Goal: Information Seeking & Learning: Learn about a topic

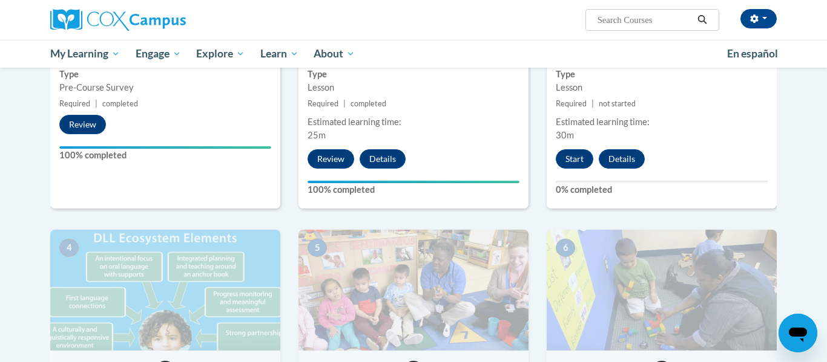
scroll to position [419, 0]
click at [464, 96] on div "2 Setting the Stage for Supporting DLLs Right from the Start! Type Lesson Requi…" at bounding box center [413, 53] width 230 height 313
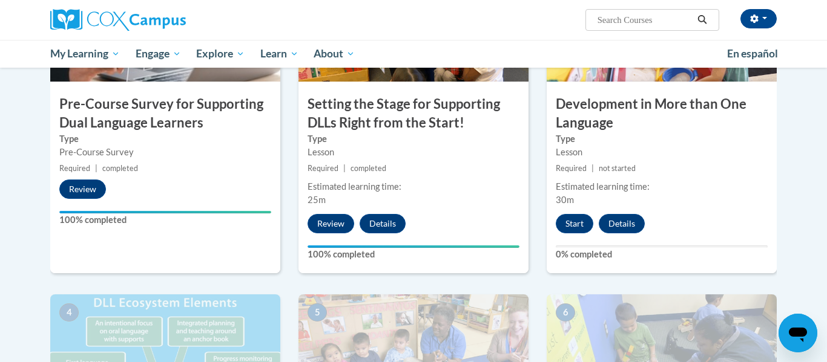
scroll to position [356, 0]
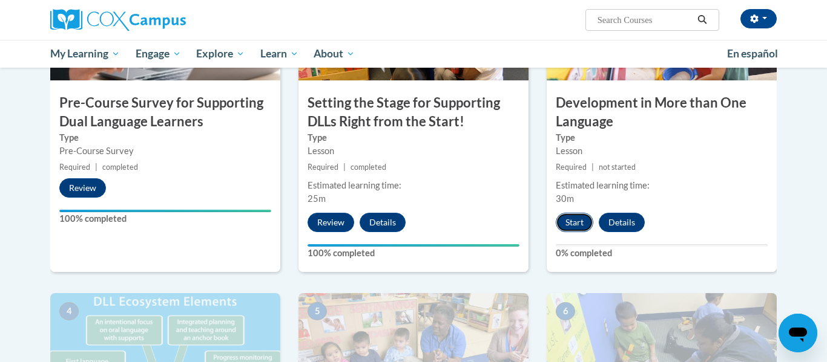
click at [576, 218] on button "Start" at bounding box center [574, 222] width 38 height 19
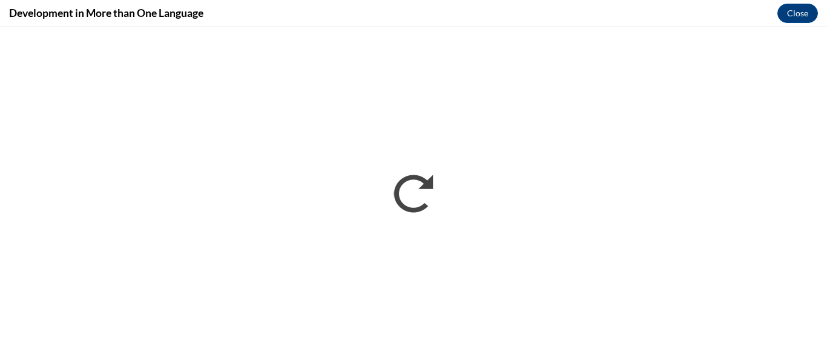
scroll to position [0, 0]
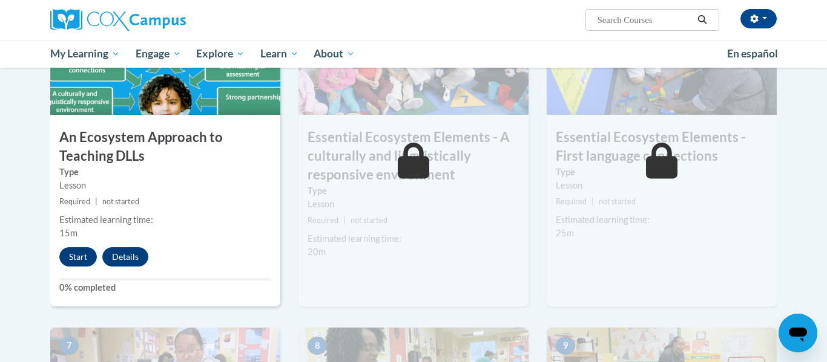
scroll to position [657, 0]
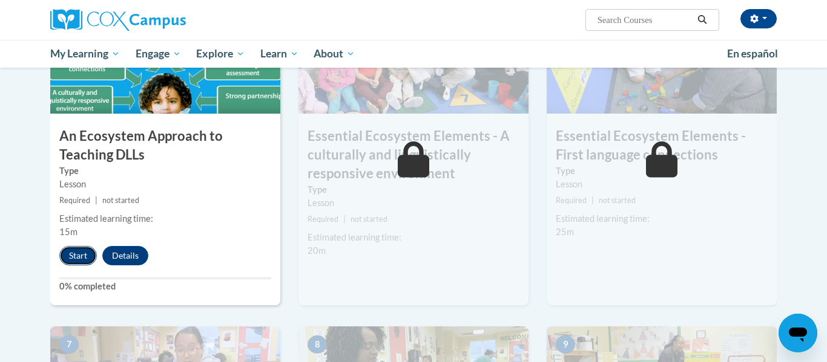
click at [73, 254] on button "Start" at bounding box center [78, 255] width 38 height 19
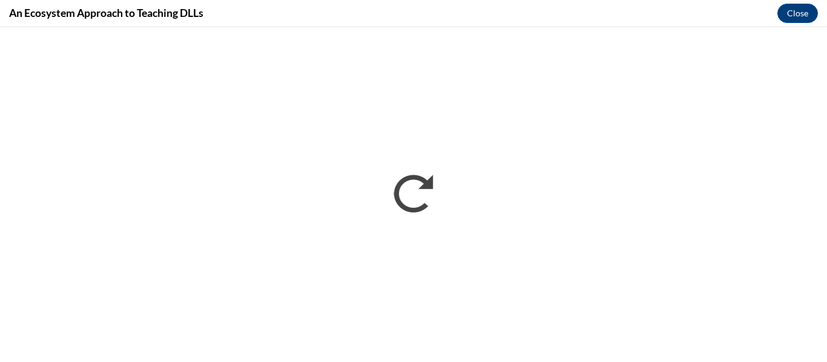
scroll to position [0, 0]
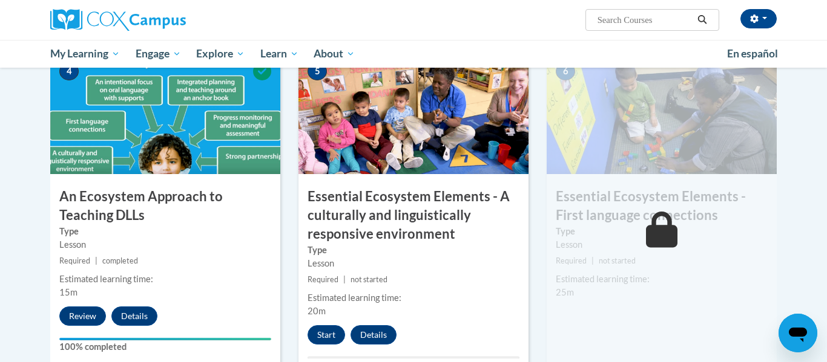
scroll to position [595, 0]
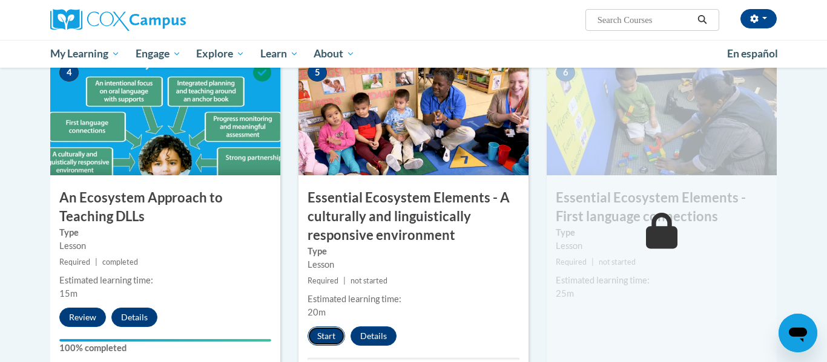
click at [321, 337] on button "Start" at bounding box center [326, 336] width 38 height 19
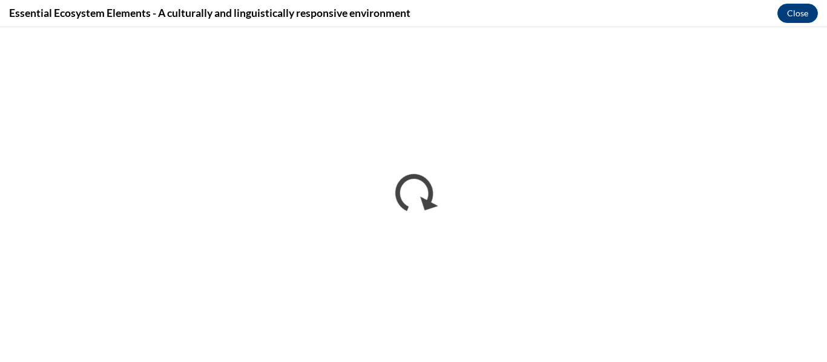
scroll to position [0, 0]
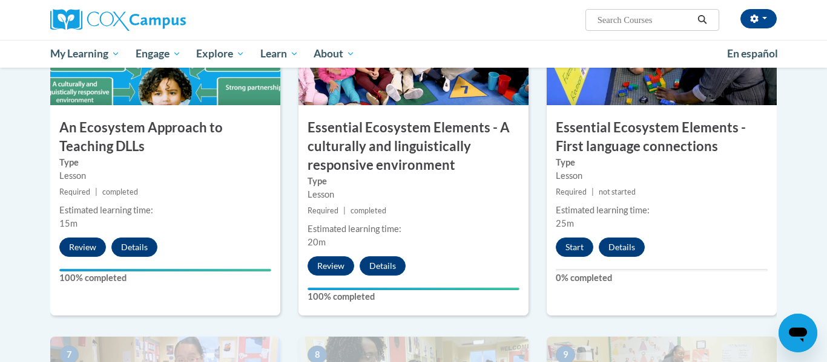
scroll to position [666, 0]
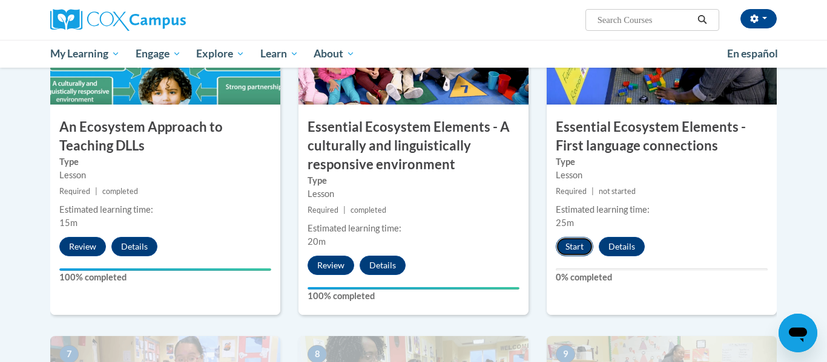
click at [568, 244] on button "Start" at bounding box center [574, 246] width 38 height 19
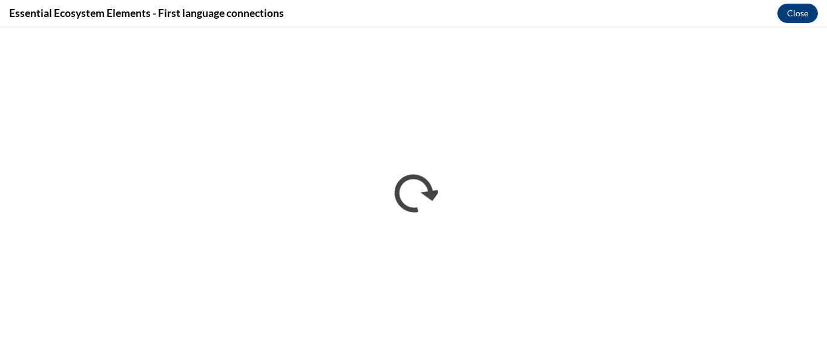
scroll to position [0, 0]
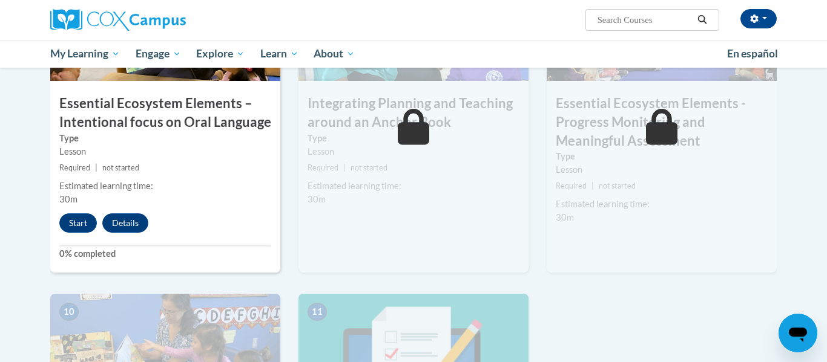
scroll to position [1041, 0]
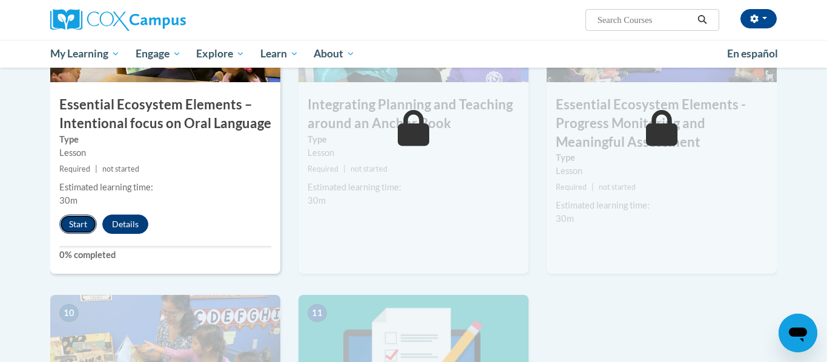
click at [77, 231] on button "Start" at bounding box center [78, 224] width 38 height 19
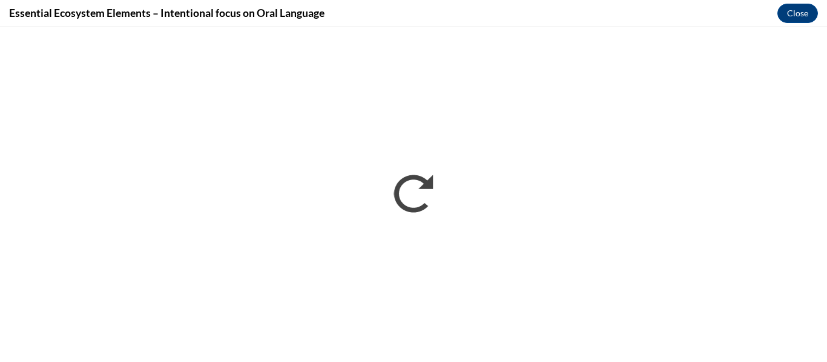
scroll to position [0, 0]
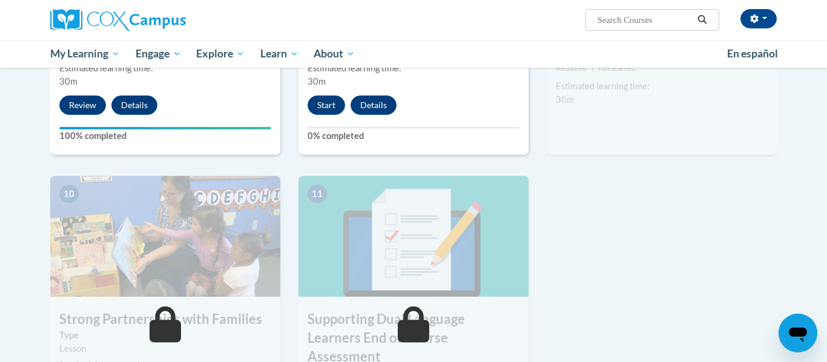
scroll to position [1160, 0]
click at [319, 111] on button "Start" at bounding box center [326, 105] width 38 height 19
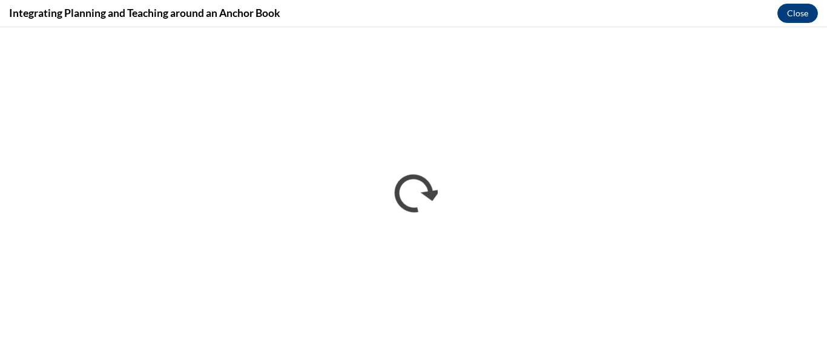
scroll to position [0, 0]
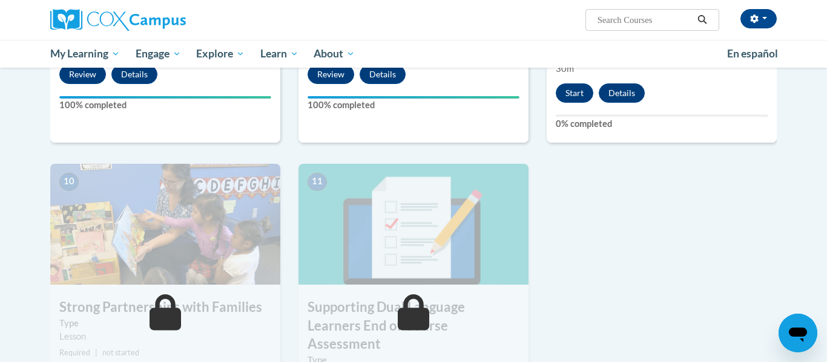
scroll to position [1173, 0]
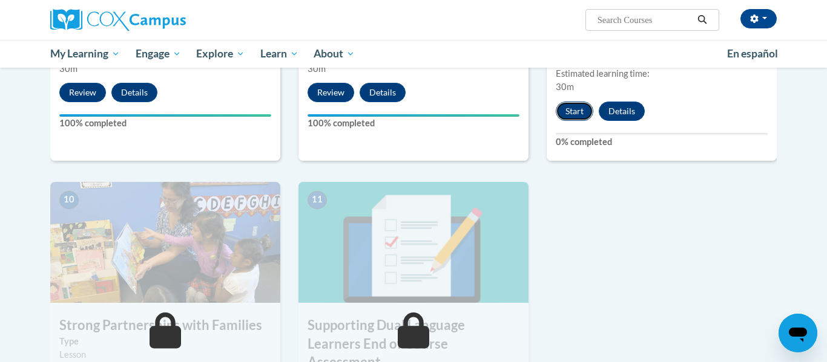
click at [578, 113] on button "Start" at bounding box center [574, 111] width 38 height 19
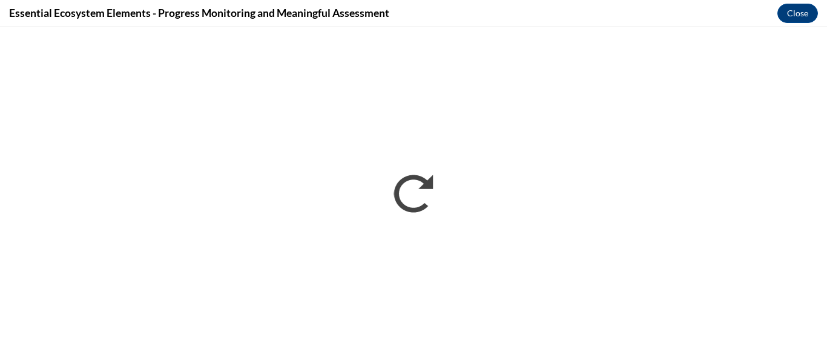
scroll to position [0, 0]
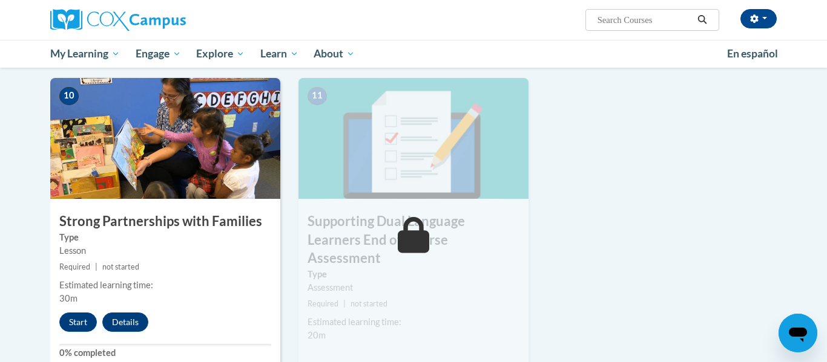
scroll to position [1280, 0]
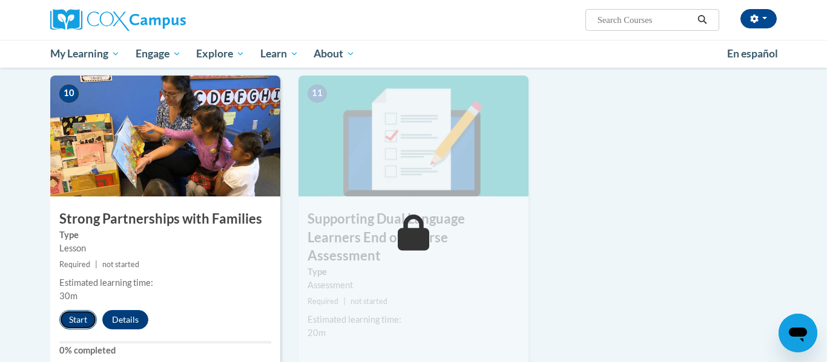
click at [74, 327] on button "Start" at bounding box center [78, 319] width 38 height 19
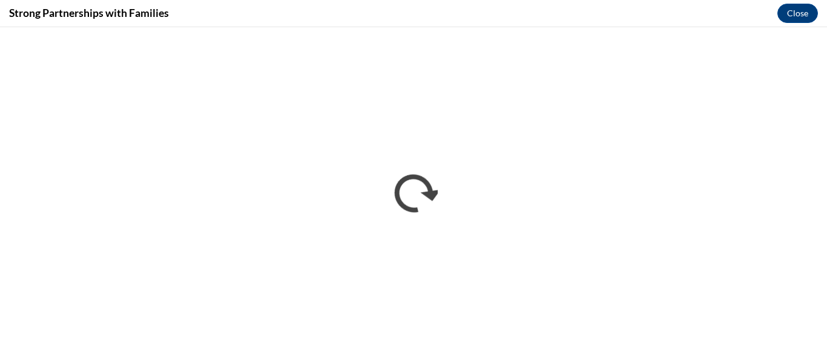
scroll to position [0, 0]
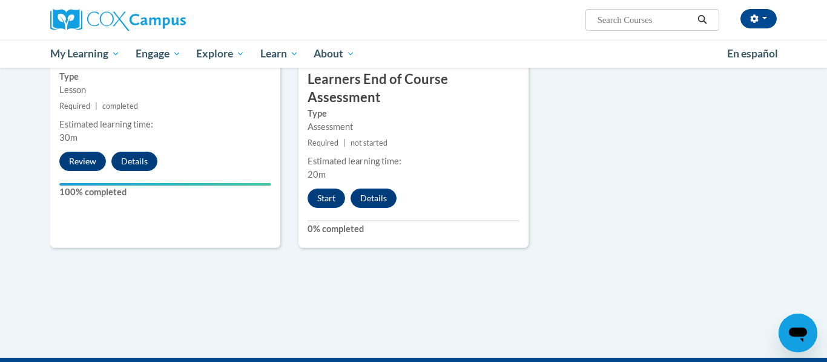
scroll to position [1439, 0]
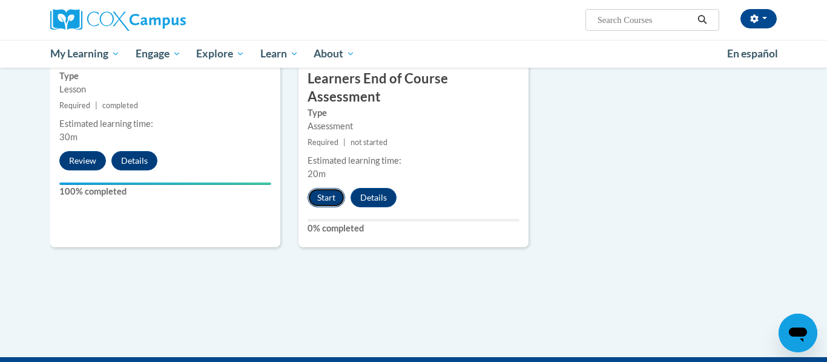
click at [309, 188] on button "Start" at bounding box center [326, 197] width 38 height 19
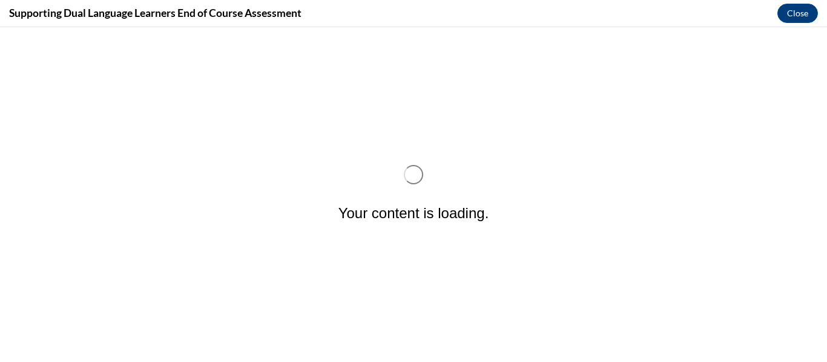
scroll to position [0, 0]
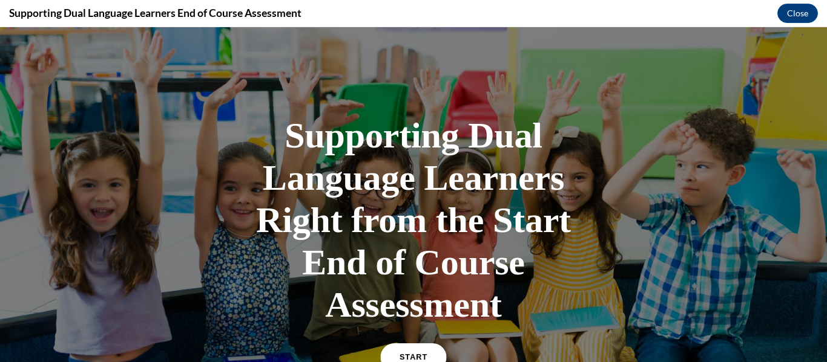
click at [404, 349] on link "START" at bounding box center [413, 358] width 66 height 28
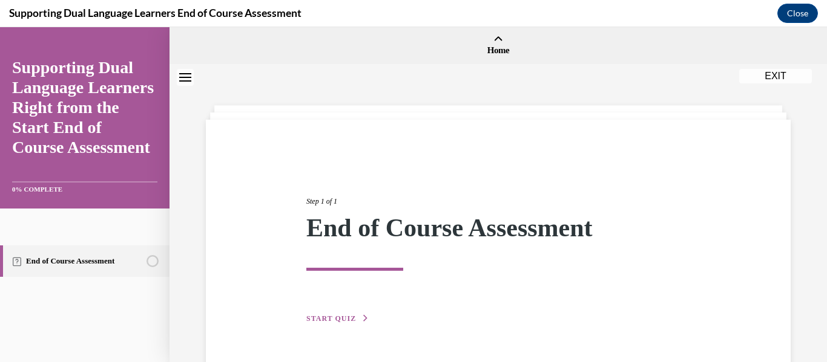
scroll to position [38, 0]
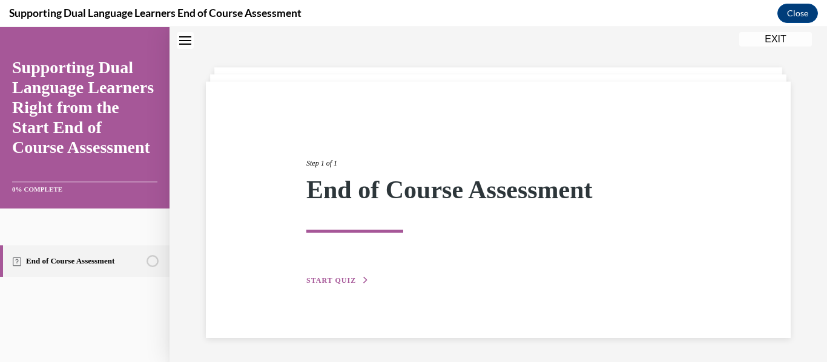
click at [336, 285] on button "START QUIZ" at bounding box center [337, 280] width 63 height 11
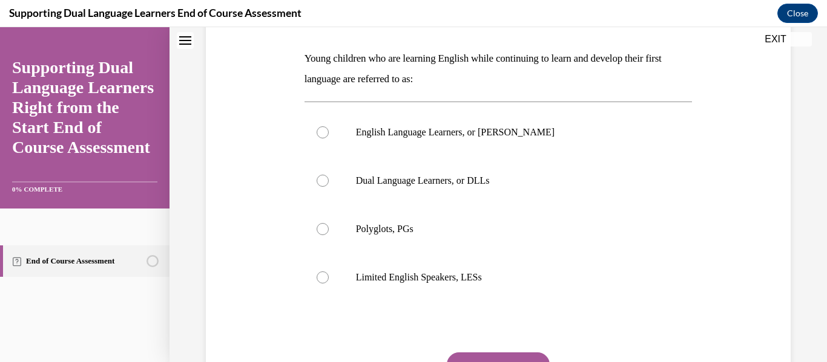
scroll to position [184, 0]
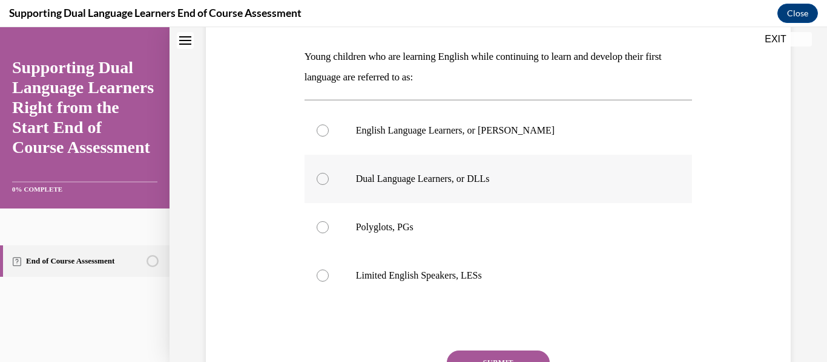
click at [324, 177] on div at bounding box center [322, 179] width 12 height 12
click at [324, 177] on input "Dual Language Learners, or DLLs" at bounding box center [322, 179] width 12 height 12
radio input "true"
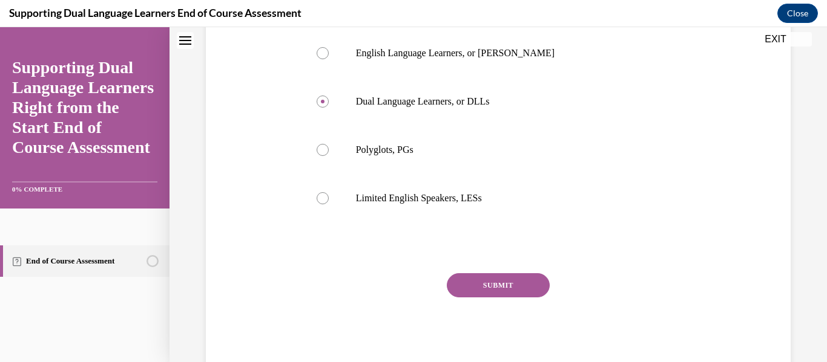
click at [542, 278] on button "SUBMIT" at bounding box center [498, 286] width 103 height 24
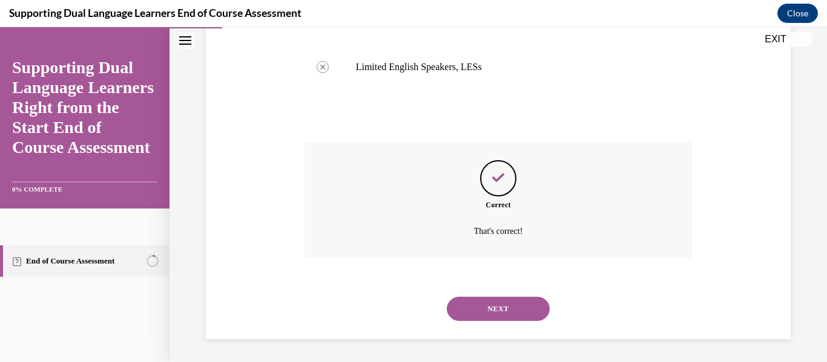
scroll to position [394, 0]
click at [515, 300] on button "NEXT" at bounding box center [498, 308] width 103 height 24
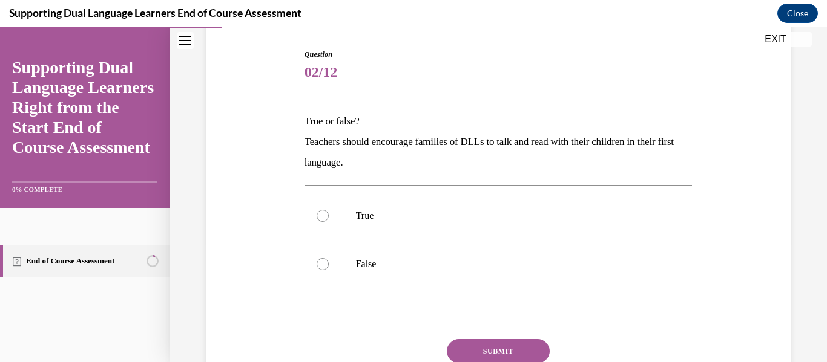
scroll to position [122, 0]
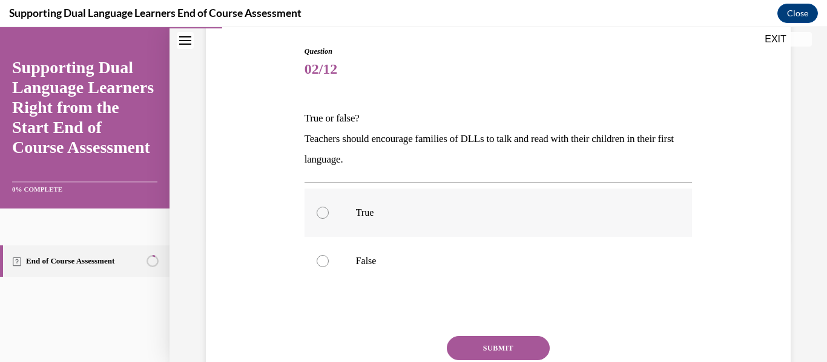
click at [319, 214] on div at bounding box center [322, 213] width 12 height 12
click at [319, 214] on input "True" at bounding box center [322, 213] width 12 height 12
radio input "true"
click at [506, 351] on button "SUBMIT" at bounding box center [498, 348] width 103 height 24
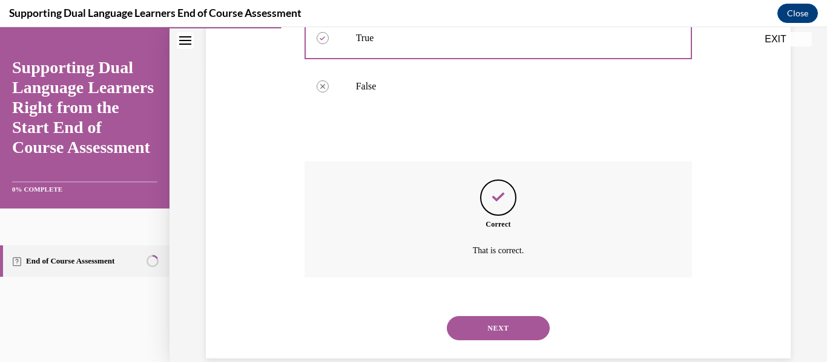
scroll to position [318, 0]
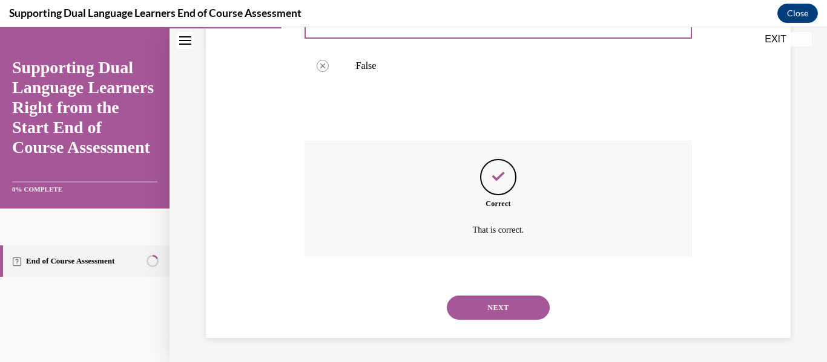
click at [503, 326] on div "NEXT" at bounding box center [498, 308] width 388 height 48
click at [494, 306] on button "NEXT" at bounding box center [498, 308] width 103 height 24
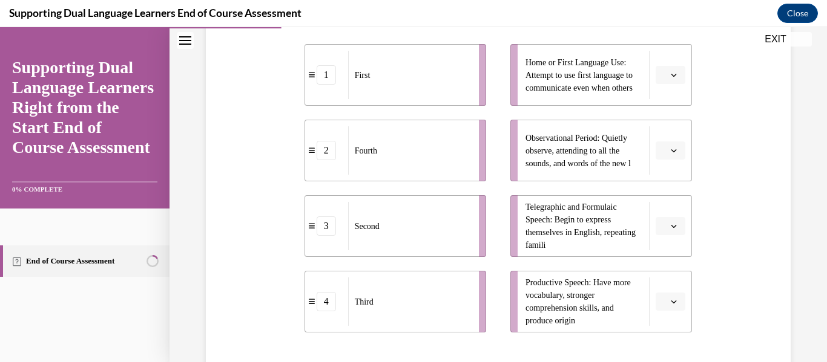
scroll to position [270, 0]
click at [685, 74] on div at bounding box center [670, 74] width 30 height 18
click at [677, 74] on span "button" at bounding box center [673, 74] width 8 height 8
click at [675, 79] on button "button" at bounding box center [670, 74] width 30 height 18
click at [309, 74] on icon at bounding box center [312, 74] width 6 height 5
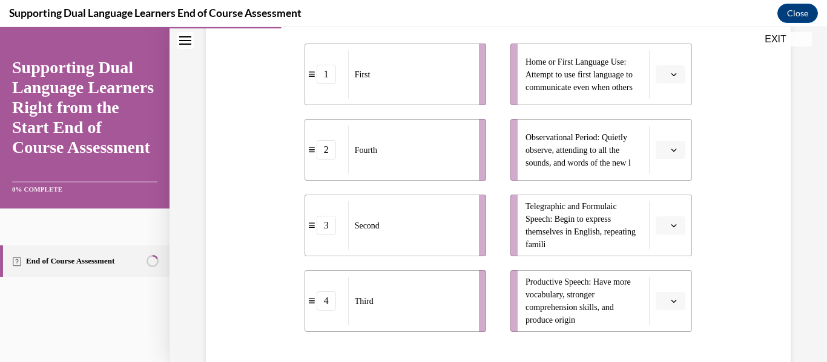
click at [323, 75] on div "1" at bounding box center [325, 74] width 19 height 19
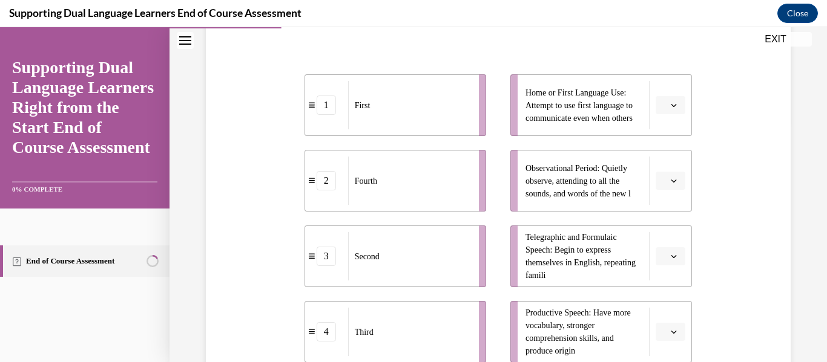
scroll to position [238, 0]
click at [669, 182] on span "button" at bounding box center [673, 183] width 8 height 8
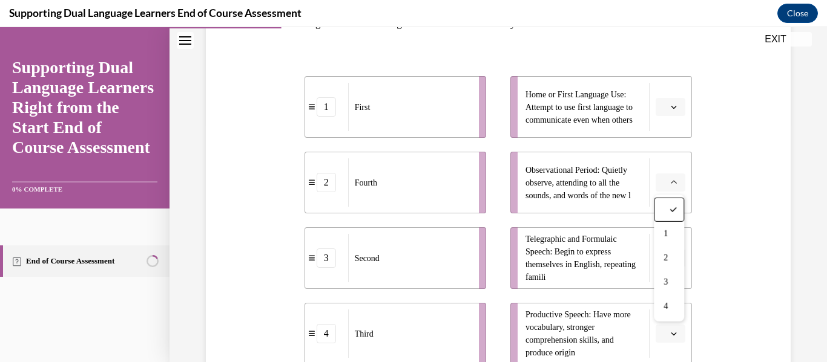
click at [675, 105] on icon "button" at bounding box center [673, 107] width 6 height 6
click at [673, 162] on div "1" at bounding box center [669, 158] width 30 height 24
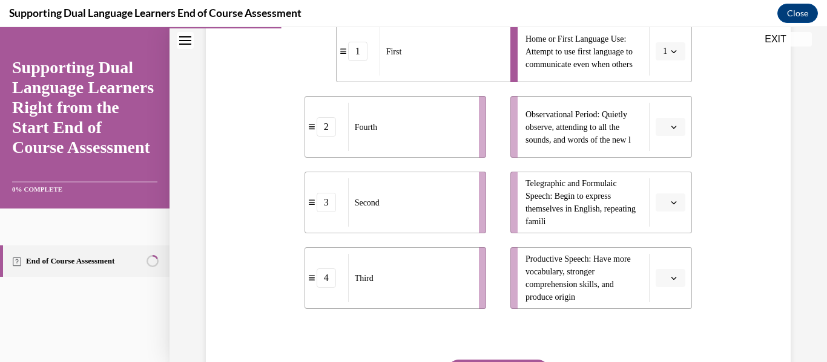
scroll to position [298, 0]
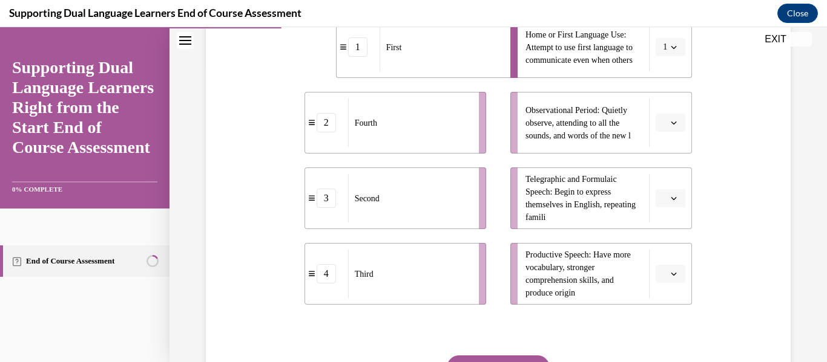
click at [673, 129] on button "button" at bounding box center [670, 123] width 30 height 18
click at [674, 198] on div "2" at bounding box center [669, 198] width 30 height 24
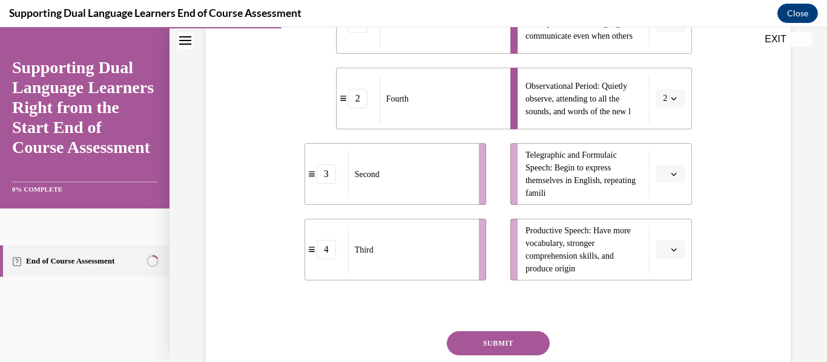
scroll to position [327, 0]
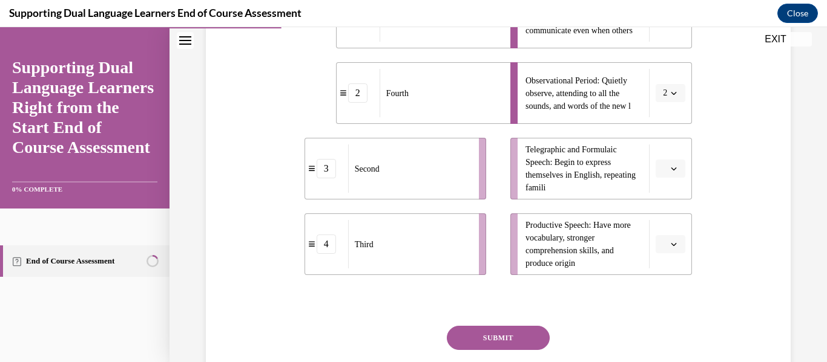
click at [673, 176] on button "button" at bounding box center [670, 169] width 30 height 18
click at [671, 267] on div "3" at bounding box center [669, 269] width 30 height 24
click at [672, 243] on icon "button" at bounding box center [673, 244] width 6 height 6
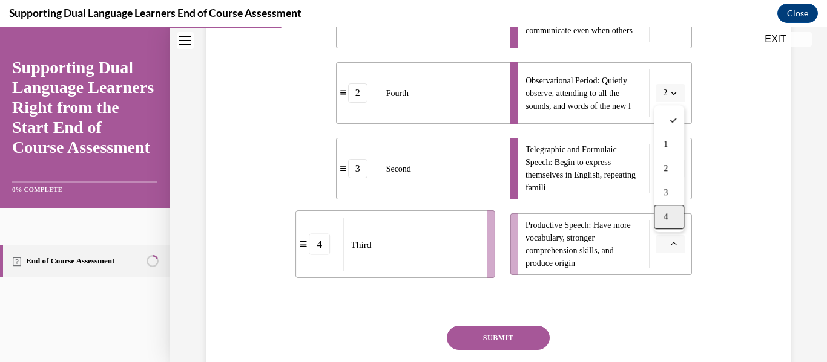
click at [667, 221] on span "4" at bounding box center [665, 217] width 4 height 10
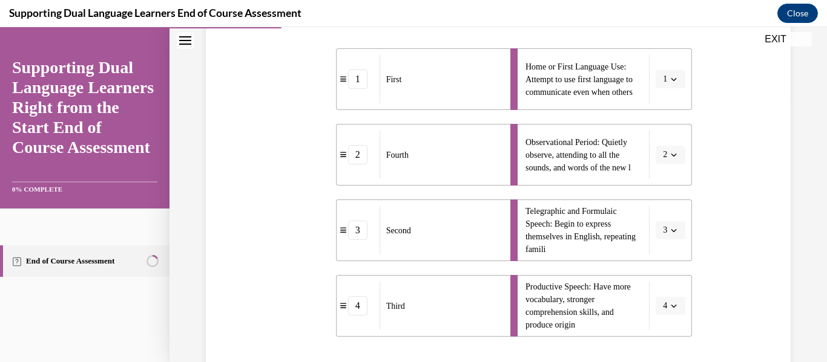
scroll to position [265, 0]
click at [673, 155] on icon "button" at bounding box center [673, 155] width 6 height 6
click at [663, 259] on span "3" at bounding box center [663, 256] width 4 height 10
click at [670, 306] on icon "button" at bounding box center [673, 307] width 6 height 6
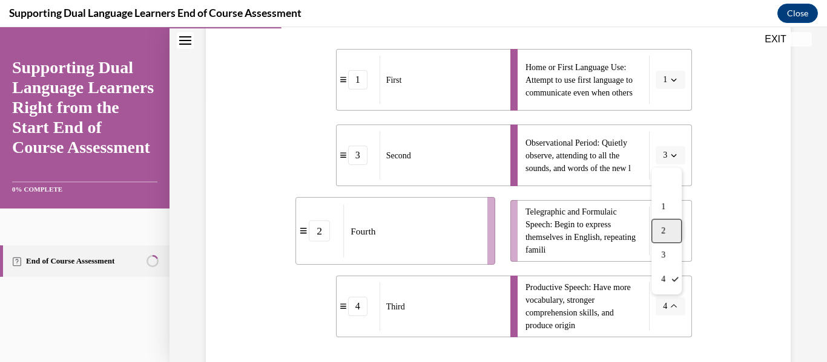
click at [664, 234] on span "2" at bounding box center [663, 231] width 4 height 10
click at [680, 227] on button "button" at bounding box center [670, 231] width 30 height 18
click at [668, 202] on div "4" at bounding box center [669, 204] width 30 height 24
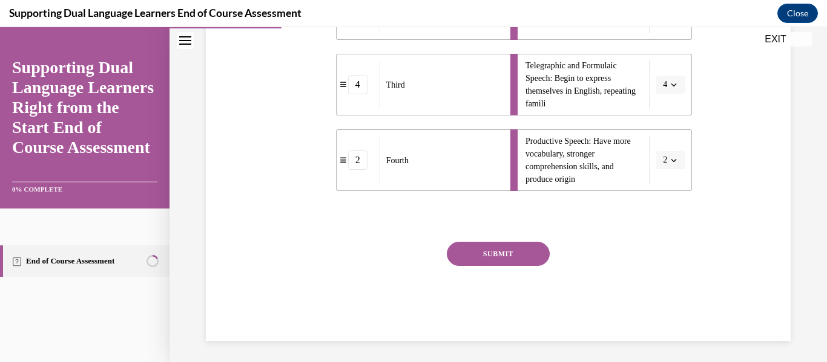
scroll to position [414, 0]
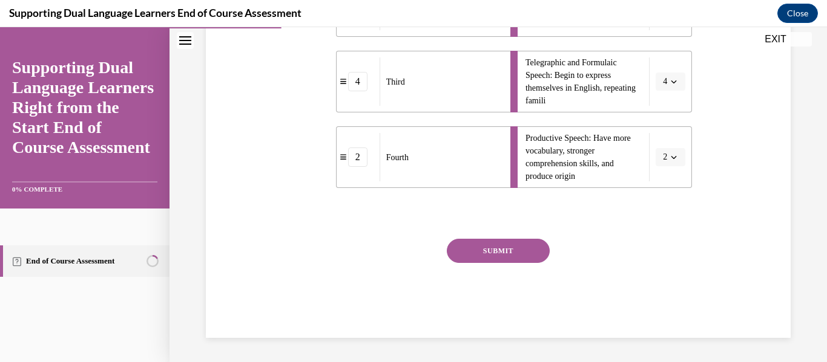
click at [526, 252] on button "SUBMIT" at bounding box center [498, 251] width 103 height 24
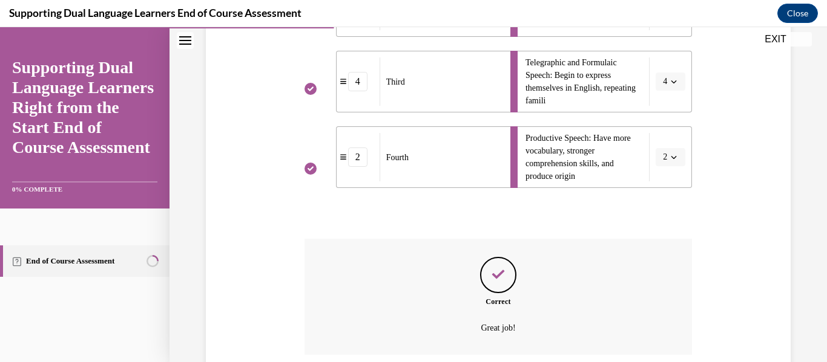
scroll to position [513, 0]
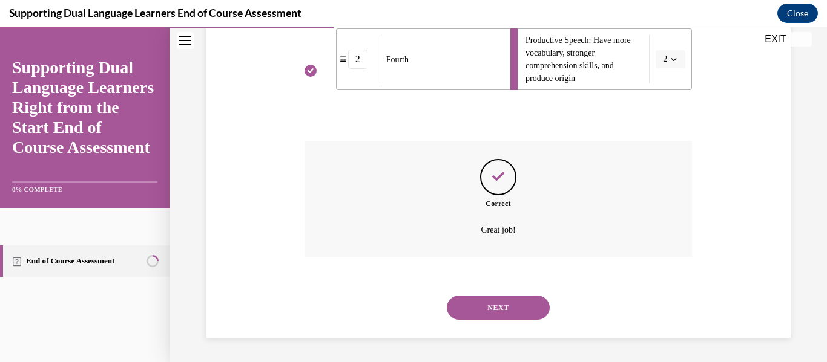
click at [490, 313] on button "NEXT" at bounding box center [498, 308] width 103 height 24
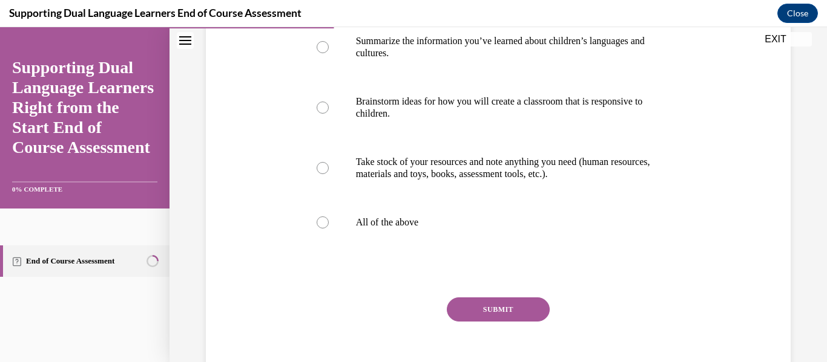
scroll to position [254, 0]
click at [327, 219] on div at bounding box center [322, 221] width 12 height 12
click at [327, 219] on input "All of the above" at bounding box center [322, 221] width 12 height 12
radio input "true"
click at [499, 304] on button "SUBMIT" at bounding box center [498, 308] width 103 height 24
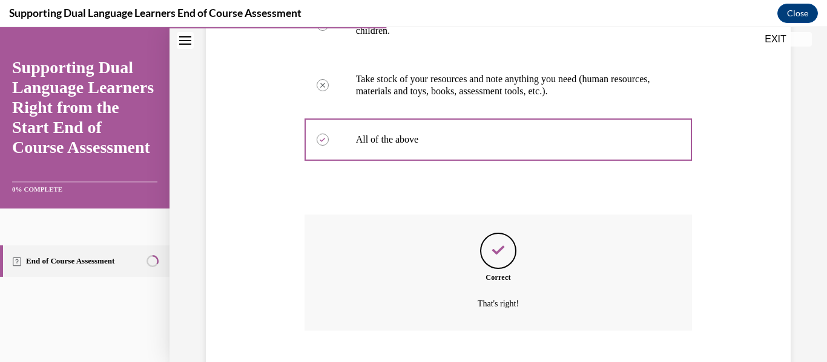
scroll to position [410, 0]
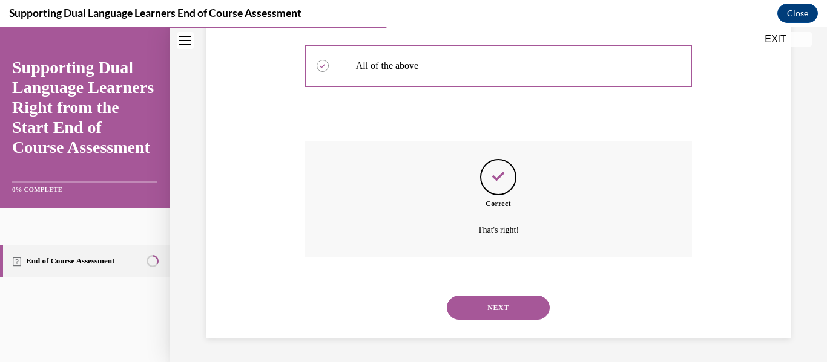
click at [499, 304] on button "NEXT" at bounding box center [498, 308] width 103 height 24
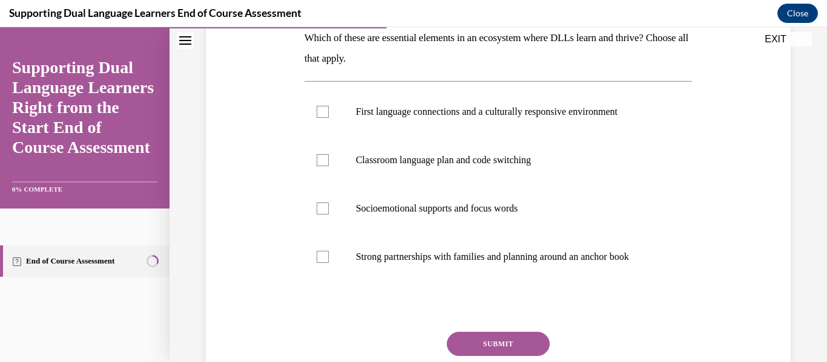
scroll to position [206, 0]
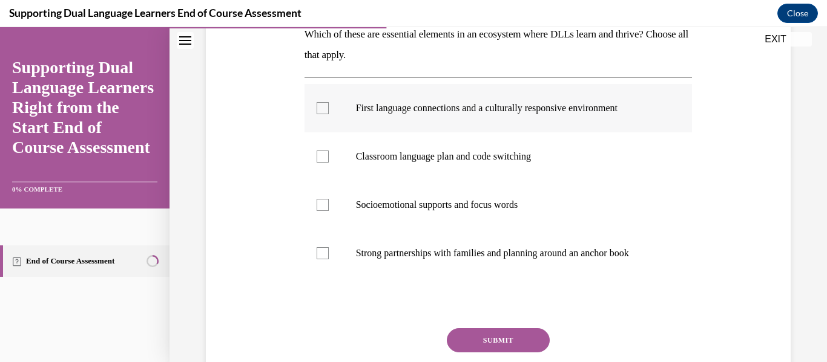
click at [324, 109] on div at bounding box center [322, 108] width 12 height 12
click at [324, 109] on input "First language connections and a culturally responsive environment" at bounding box center [322, 108] width 12 height 12
checkbox input "true"
click at [317, 264] on label "Strong partnerships with families and planning around an anchor book" at bounding box center [498, 253] width 388 height 48
click at [317, 260] on input "Strong partnerships with families and planning around an anchor book" at bounding box center [322, 253] width 12 height 12
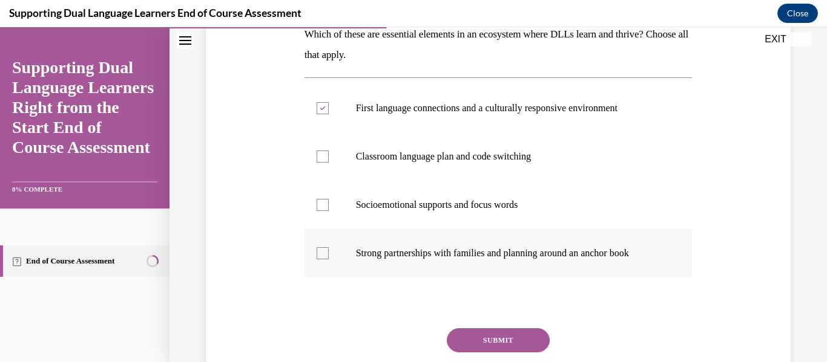
checkbox input "true"
click at [322, 218] on label "Socioemotional supports and focus words" at bounding box center [498, 205] width 388 height 48
click at [322, 211] on input "Socioemotional supports and focus words" at bounding box center [322, 205] width 12 height 12
checkbox input "true"
click at [321, 154] on div at bounding box center [322, 157] width 12 height 12
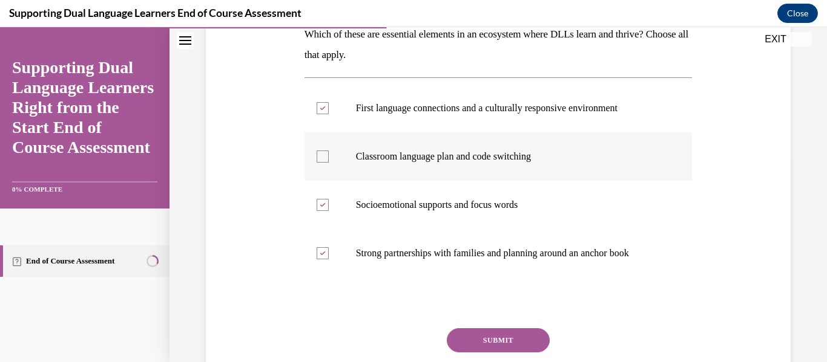
click at [321, 154] on input "Classroom language plan and code switching" at bounding box center [322, 157] width 12 height 12
checkbox input "true"
click at [490, 347] on button "SUBMIT" at bounding box center [498, 341] width 103 height 24
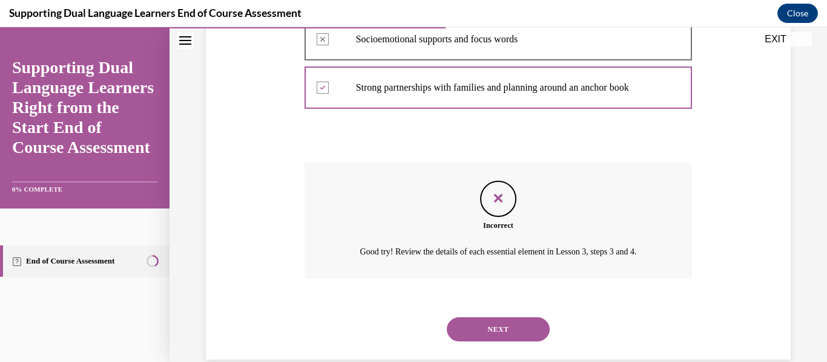
scroll to position [394, 0]
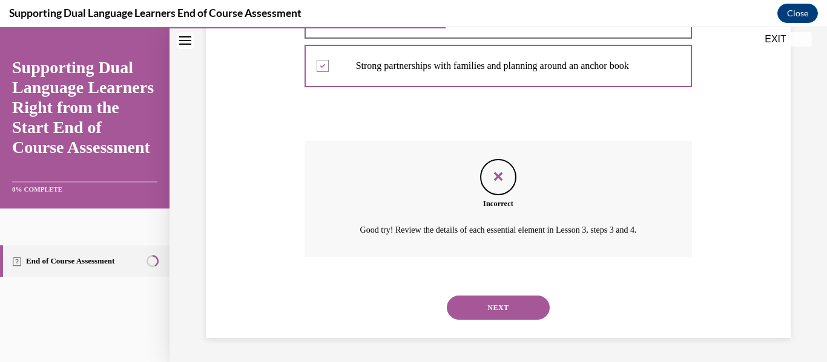
click at [509, 309] on button "NEXT" at bounding box center [498, 308] width 103 height 24
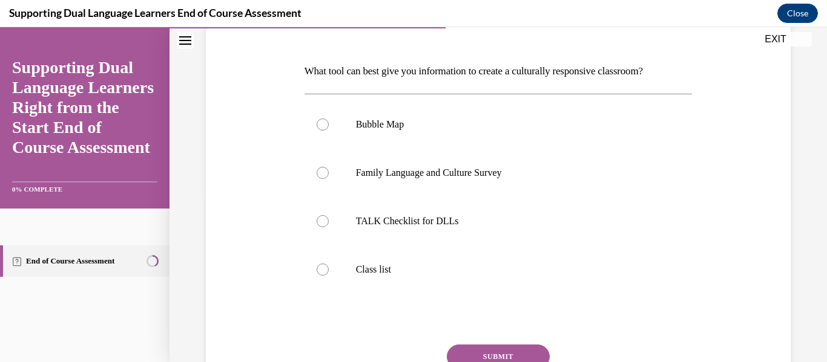
scroll to position [173, 0]
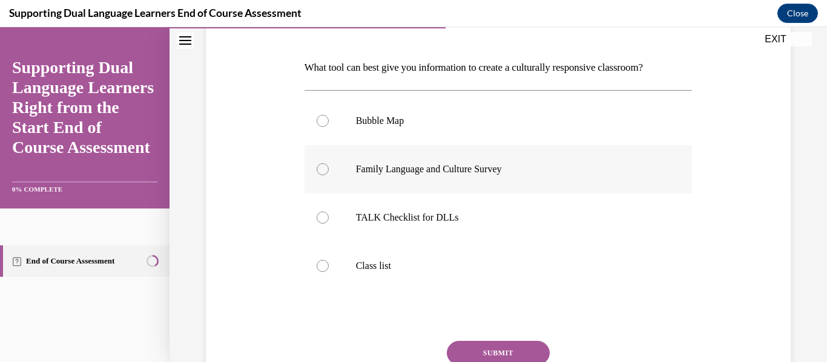
click at [323, 171] on div at bounding box center [322, 169] width 12 height 12
click at [323, 171] on input "Family Language and Culture Survey" at bounding box center [322, 169] width 12 height 12
radio input "true"
click at [496, 362] on button "SUBMIT" at bounding box center [498, 353] width 103 height 24
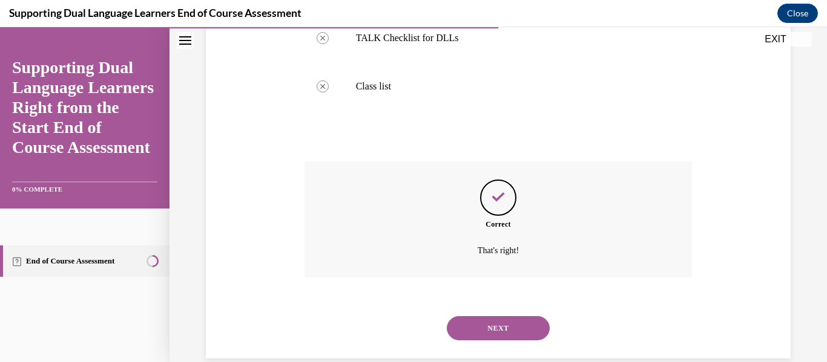
scroll to position [373, 0]
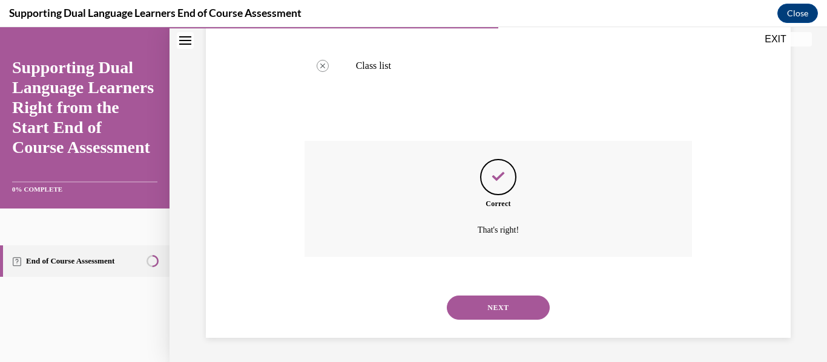
click at [499, 303] on button "NEXT" at bounding box center [498, 308] width 103 height 24
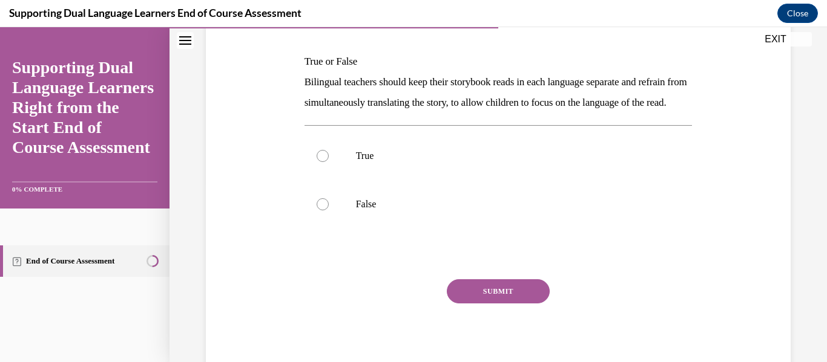
scroll to position [182, 0]
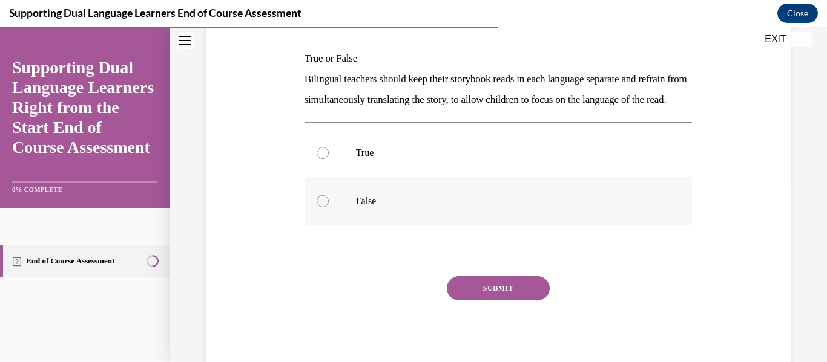
click at [323, 208] on div at bounding box center [322, 201] width 12 height 12
click at [323, 208] on input "False" at bounding box center [322, 201] width 12 height 12
radio input "true"
click at [321, 226] on label "False" at bounding box center [498, 201] width 388 height 48
click at [321, 208] on input "False" at bounding box center [322, 201] width 12 height 12
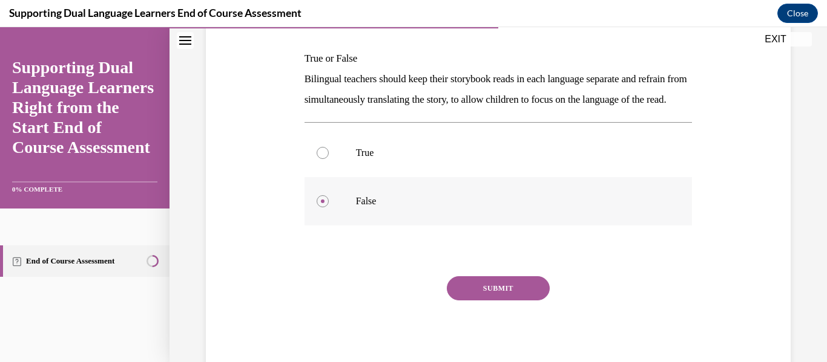
click at [321, 226] on label "False" at bounding box center [498, 201] width 388 height 48
click at [321, 208] on input "False" at bounding box center [322, 201] width 12 height 12
click at [322, 159] on div at bounding box center [322, 153] width 12 height 12
click at [322, 159] on input "True" at bounding box center [322, 153] width 12 height 12
radio input "true"
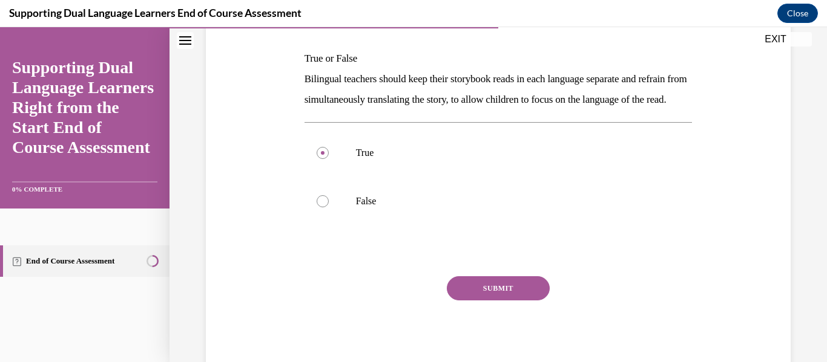
click at [491, 301] on button "SUBMIT" at bounding box center [498, 289] width 103 height 24
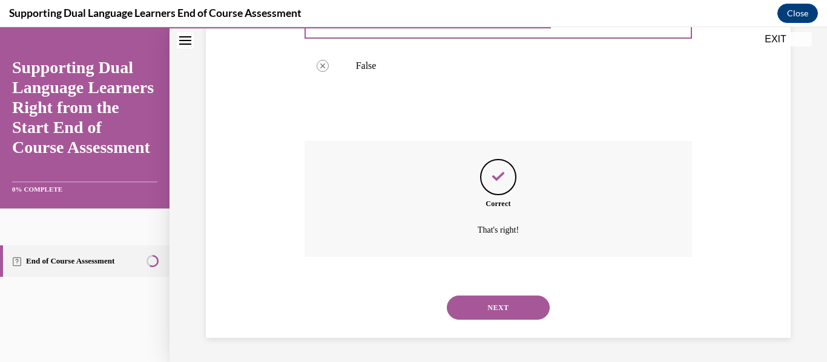
scroll to position [338, 0]
click at [491, 311] on button "NEXT" at bounding box center [498, 308] width 103 height 24
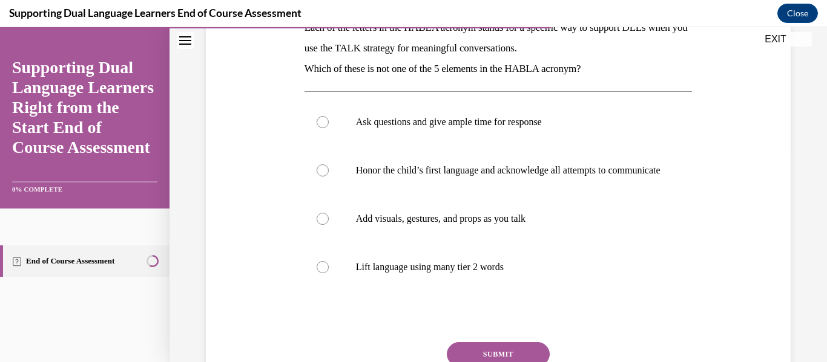
scroll to position [214, 0]
click at [321, 238] on label "Add visuals, gestures, and props as you talk" at bounding box center [498, 218] width 388 height 48
click at [321, 224] on input "Add visuals, gestures, and props as you talk" at bounding box center [322, 218] width 12 height 12
radio input "true"
click at [483, 355] on button "SUBMIT" at bounding box center [498, 354] width 103 height 24
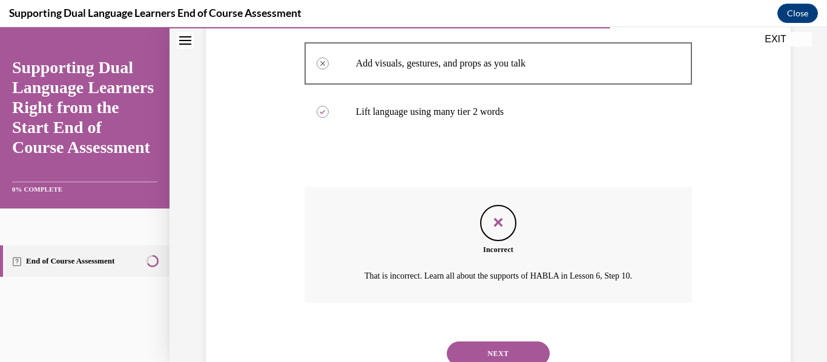
scroll to position [385, 0]
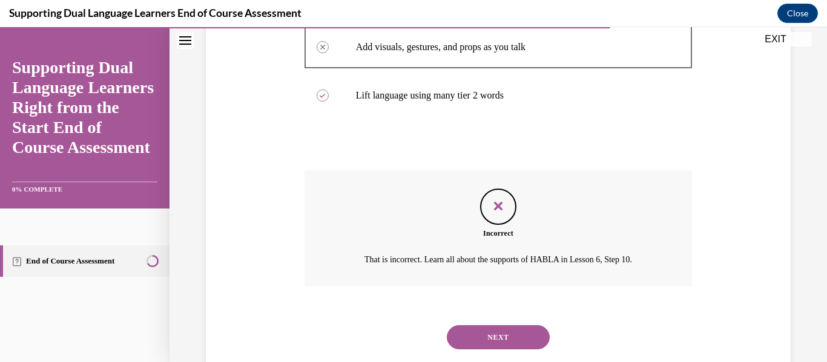
click at [499, 341] on button "NEXT" at bounding box center [498, 338] width 103 height 24
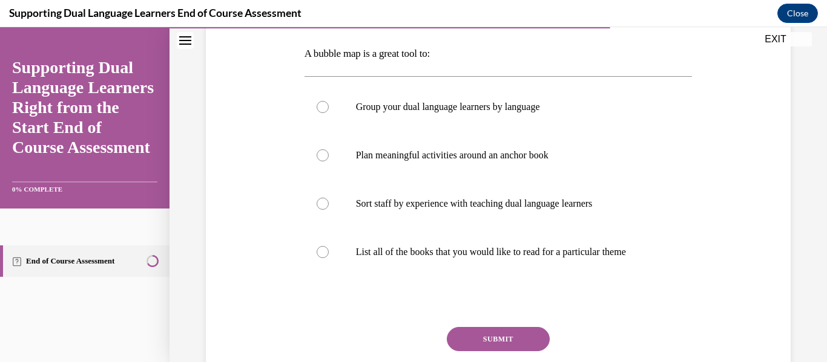
scroll to position [192, 0]
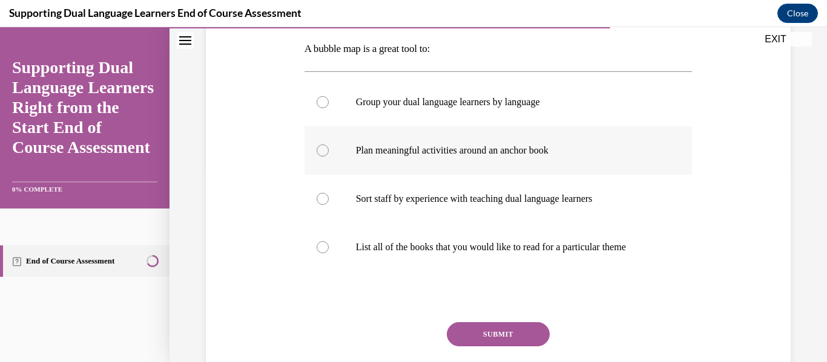
click at [324, 152] on div at bounding box center [322, 151] width 12 height 12
click at [324, 152] on input "Plan meaningful activities around an anchor book" at bounding box center [322, 151] width 12 height 12
radio input "true"
click at [479, 330] on button "SUBMIT" at bounding box center [498, 335] width 103 height 24
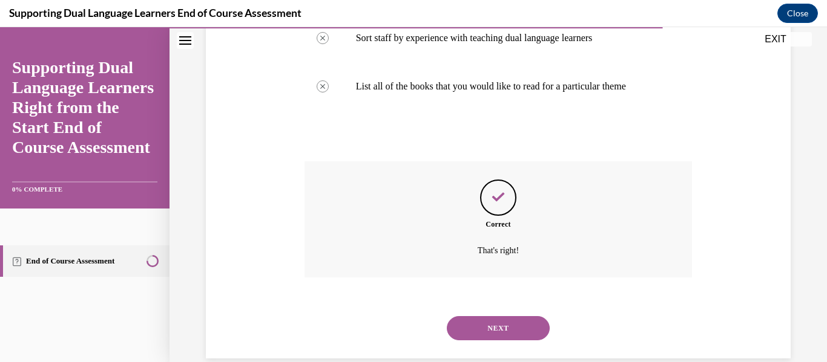
scroll to position [373, 0]
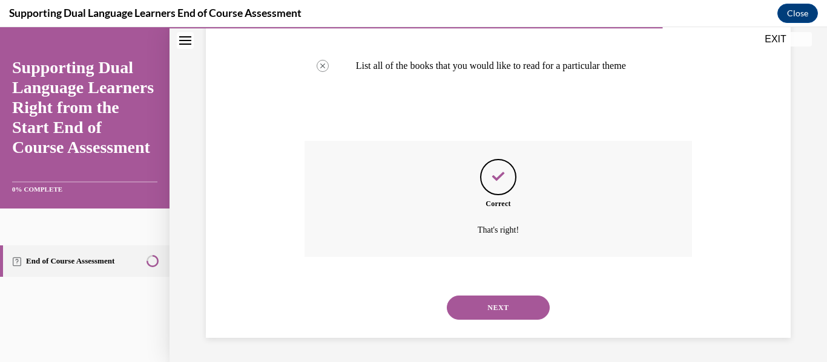
click at [479, 330] on div "NEXT" at bounding box center [498, 308] width 388 height 48
click at [482, 316] on button "NEXT" at bounding box center [498, 308] width 103 height 24
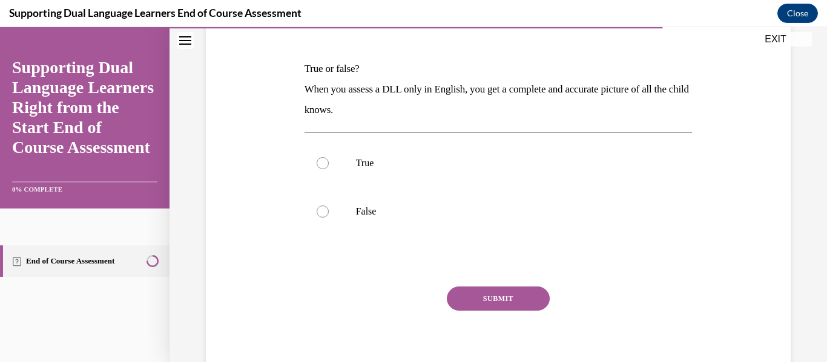
scroll to position [172, 0]
click at [321, 213] on div at bounding box center [322, 211] width 12 height 12
click at [321, 213] on input "False" at bounding box center [322, 211] width 12 height 12
radio input "true"
click at [521, 301] on button "SUBMIT" at bounding box center [498, 298] width 103 height 24
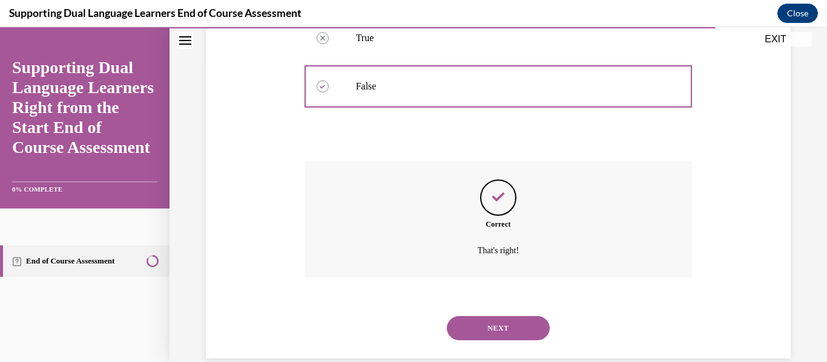
scroll to position [318, 0]
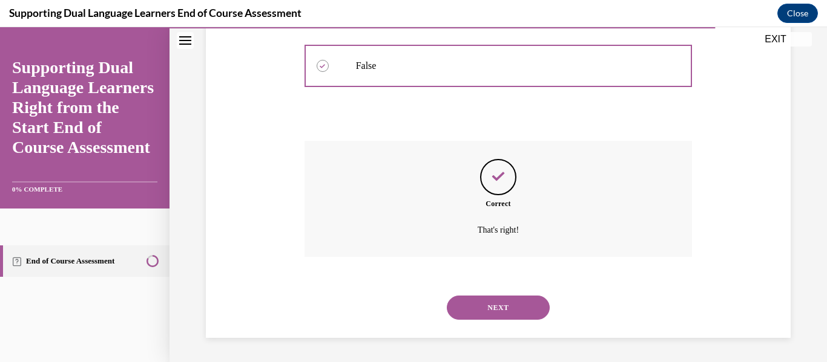
click at [521, 301] on button "NEXT" at bounding box center [498, 308] width 103 height 24
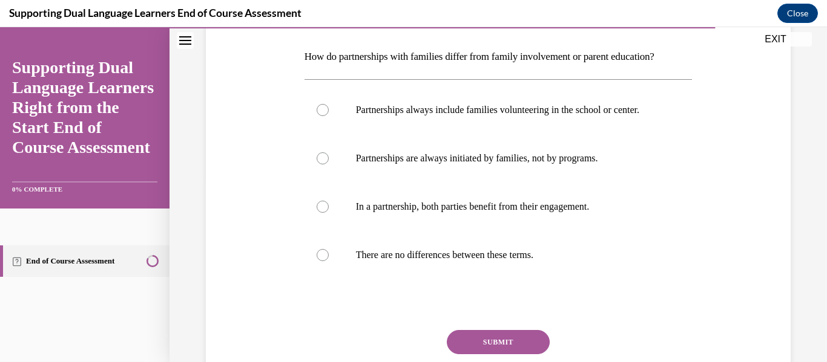
scroll to position [189, 0]
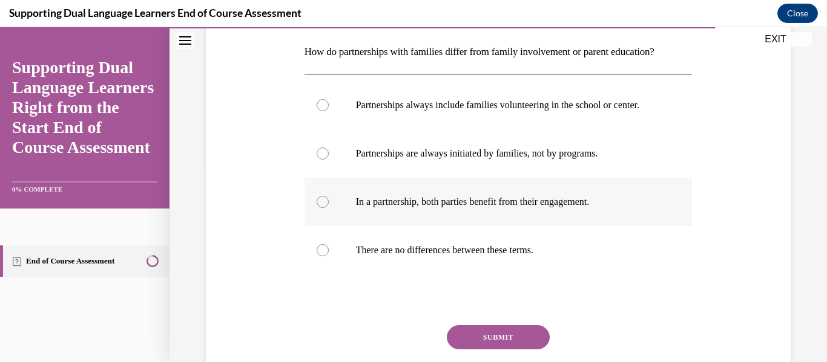
click at [321, 208] on div at bounding box center [322, 202] width 12 height 12
click at [321, 208] on input "In a partnership, both parties benefit from their engagement." at bounding box center [322, 202] width 12 height 12
radio input "true"
click at [482, 347] on button "SUBMIT" at bounding box center [498, 338] width 103 height 24
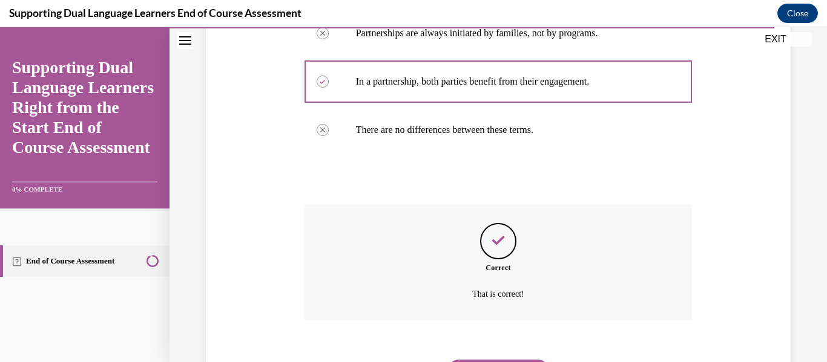
scroll to position [385, 0]
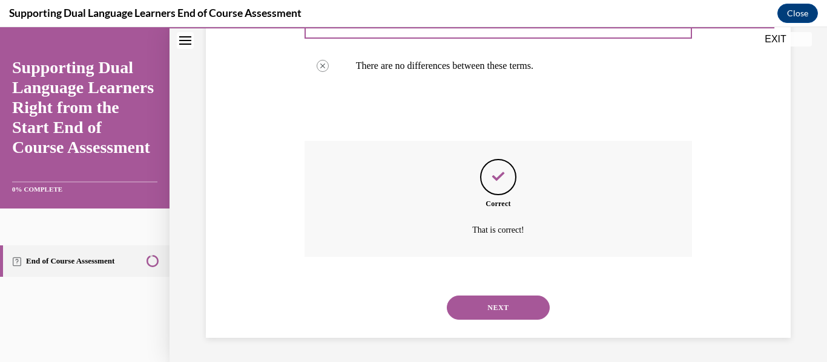
click at [488, 320] on div "NEXT" at bounding box center [498, 308] width 388 height 48
click at [499, 313] on button "NEXT" at bounding box center [498, 308] width 103 height 24
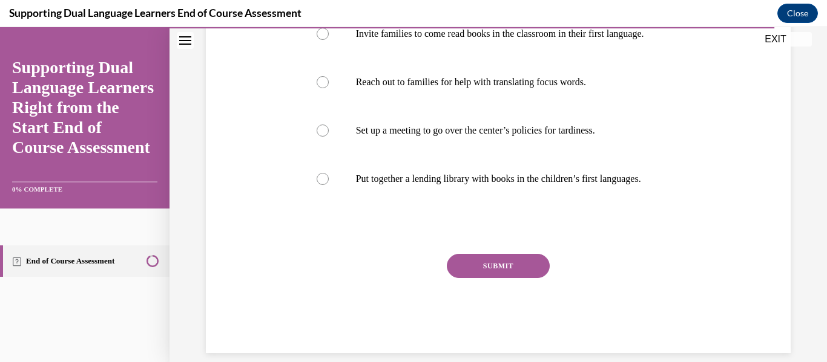
scroll to position [262, 0]
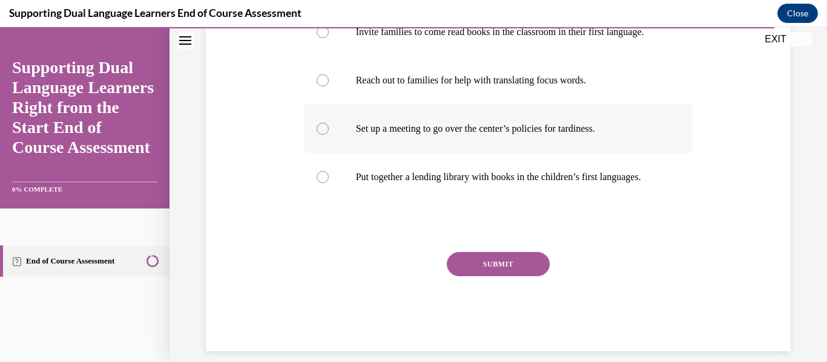
click at [319, 135] on div at bounding box center [322, 129] width 12 height 12
click at [319, 135] on input "Set up a meeting to go over the center’s policies for tardiness." at bounding box center [322, 129] width 12 height 12
radio input "true"
click at [474, 277] on button "SUBMIT" at bounding box center [498, 264] width 103 height 24
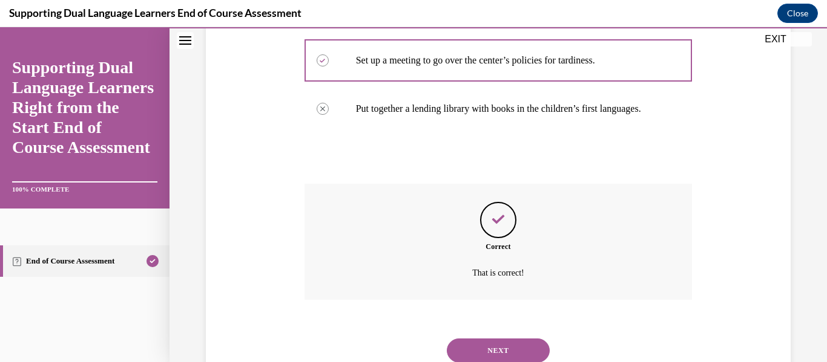
scroll to position [418, 0]
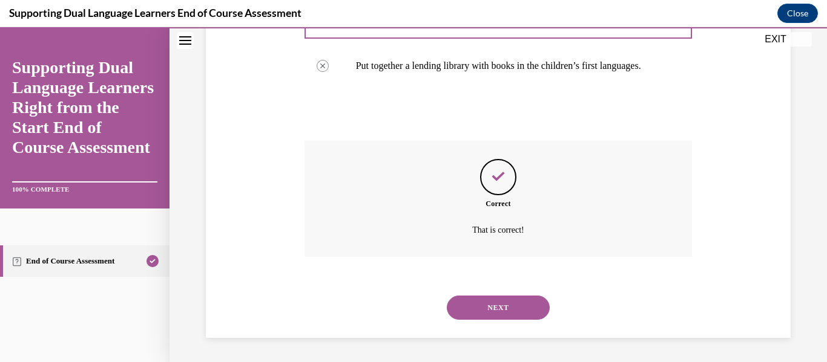
click at [511, 312] on button "NEXT" at bounding box center [498, 308] width 103 height 24
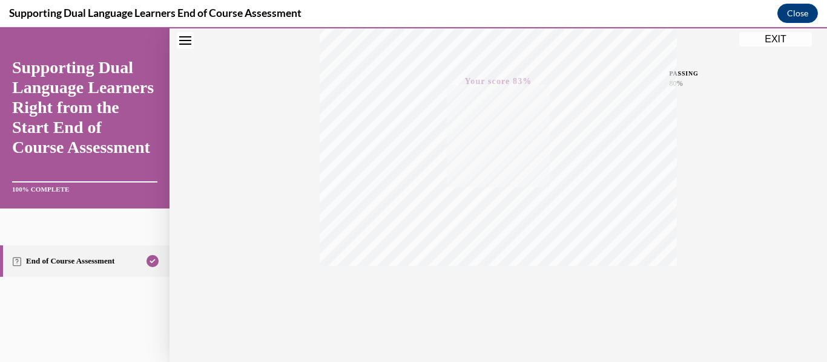
scroll to position [285, 0]
click at [767, 41] on button "EXIT" at bounding box center [775, 39] width 73 height 15
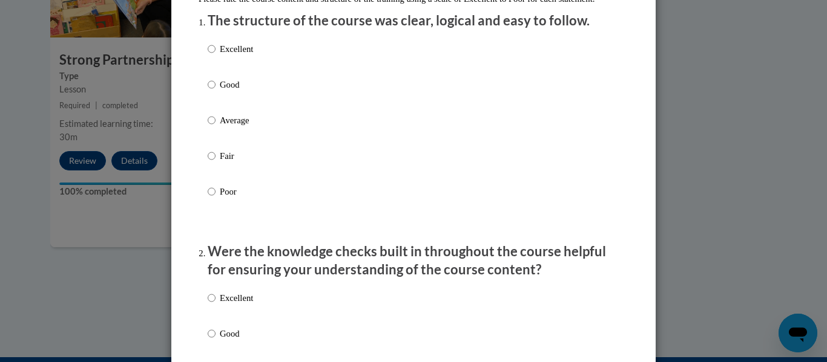
scroll to position [158, 0]
click at [215, 97] on label "Good" at bounding box center [230, 93] width 45 height 33
click at [215, 91] on input "Good" at bounding box center [212, 83] width 8 height 13
radio input "true"
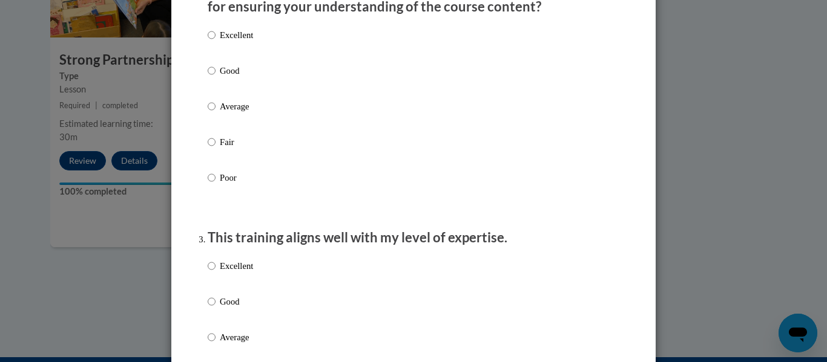
scroll to position [424, 0]
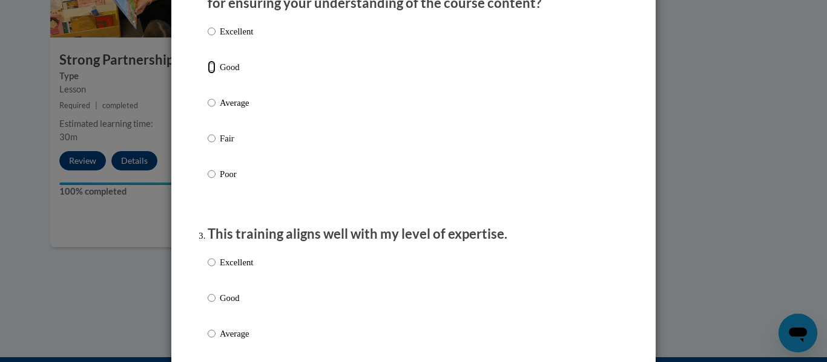
click at [211, 74] on input "Good" at bounding box center [212, 67] width 8 height 13
radio input "true"
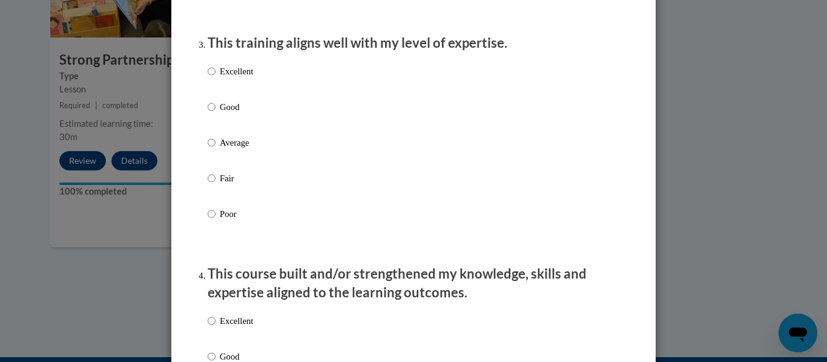
scroll to position [620, 0]
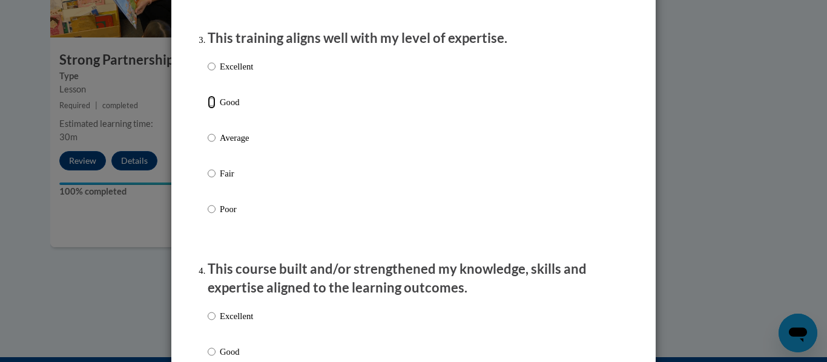
click at [212, 109] on input "Good" at bounding box center [212, 102] width 8 height 13
radio input "true"
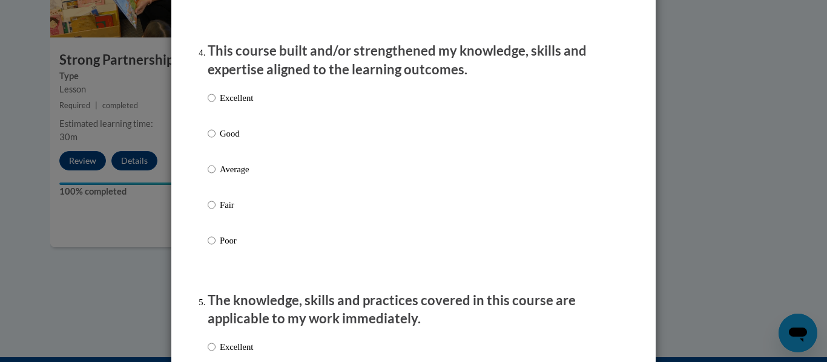
scroll to position [840, 0]
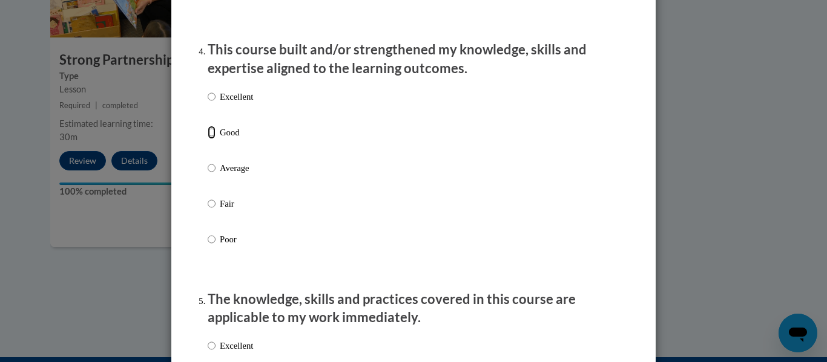
click at [209, 139] on input "Good" at bounding box center [212, 132] width 8 height 13
radio input "true"
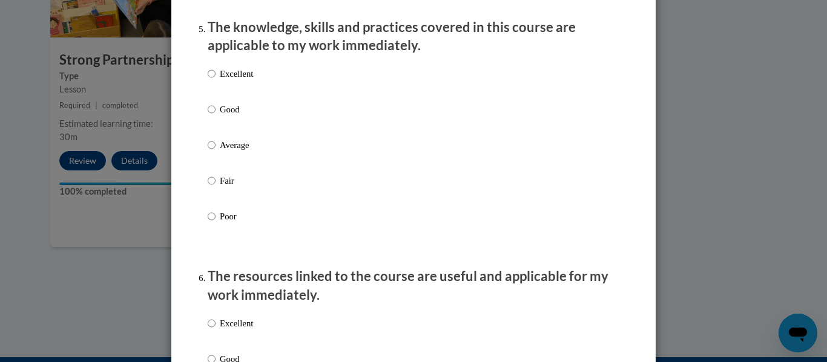
scroll to position [1113, 0]
click at [212, 116] on input "Good" at bounding box center [212, 108] width 8 height 13
radio input "true"
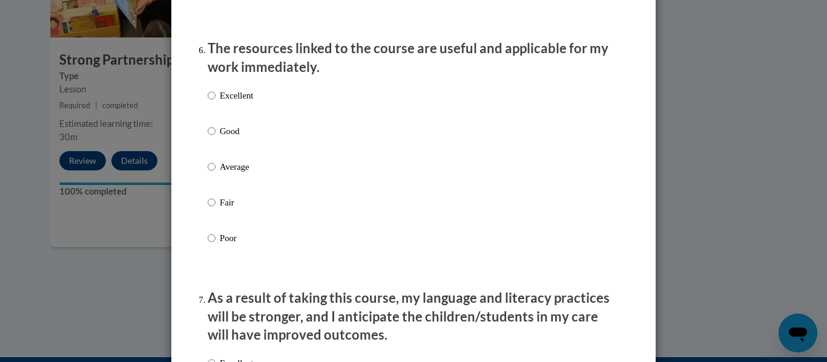
scroll to position [1342, 0]
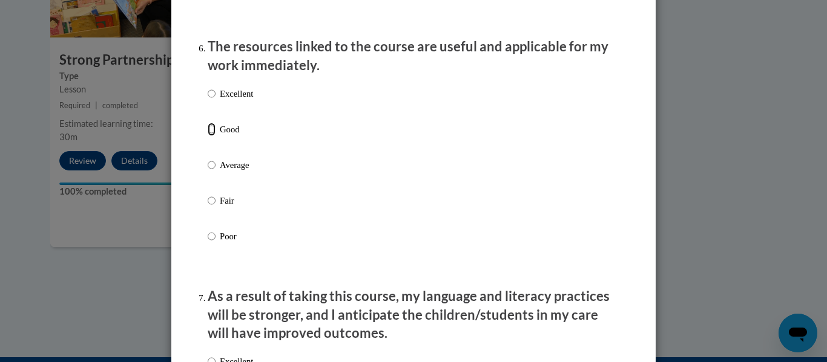
click at [211, 136] on input "Good" at bounding box center [212, 129] width 8 height 13
radio input "true"
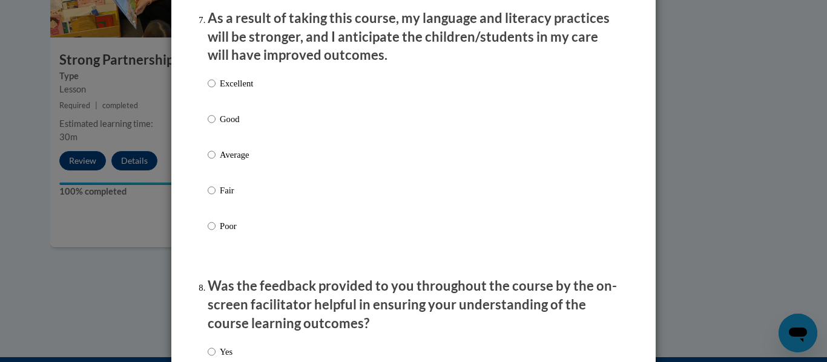
scroll to position [1623, 0]
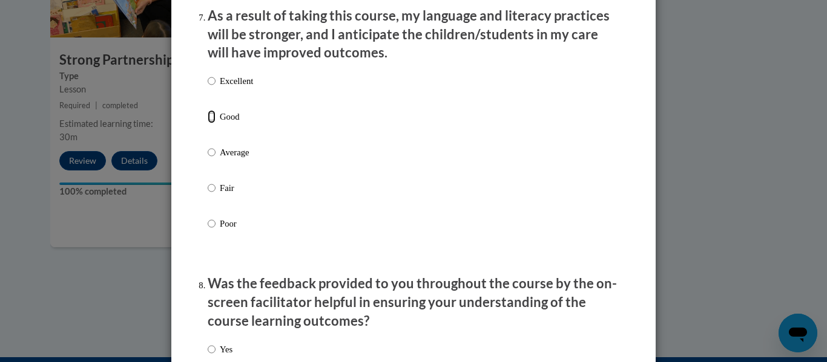
click at [213, 123] on input "Good" at bounding box center [212, 116] width 8 height 13
radio input "true"
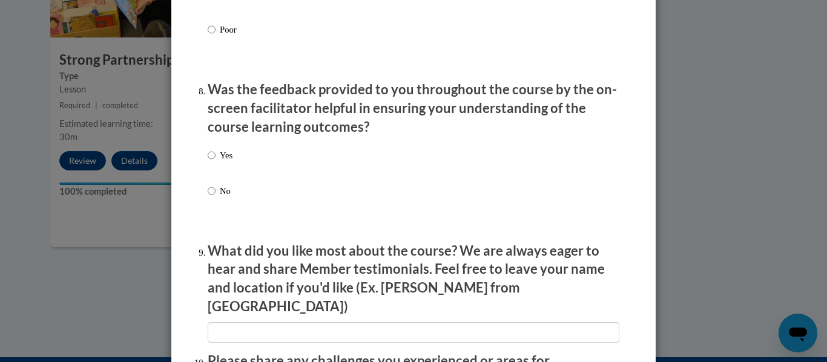
scroll to position [1833, 0]
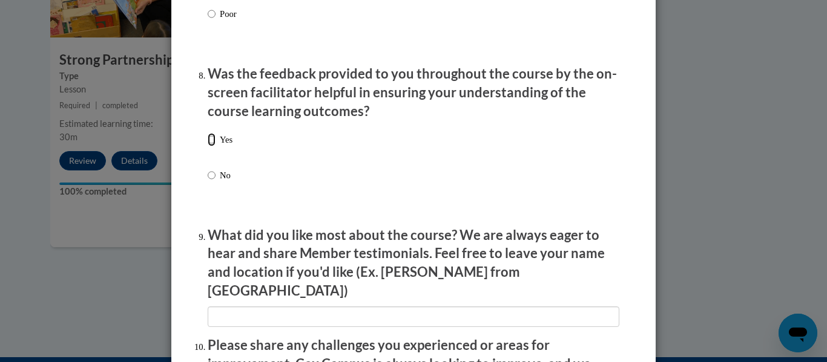
click at [211, 145] on input "Yes" at bounding box center [212, 139] width 8 height 13
radio input "true"
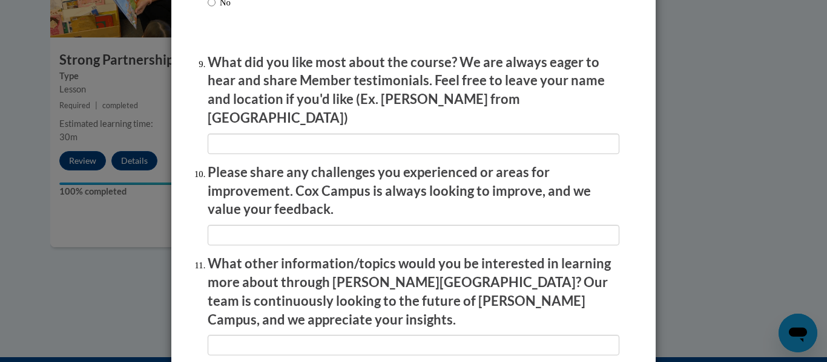
scroll to position [2007, 0]
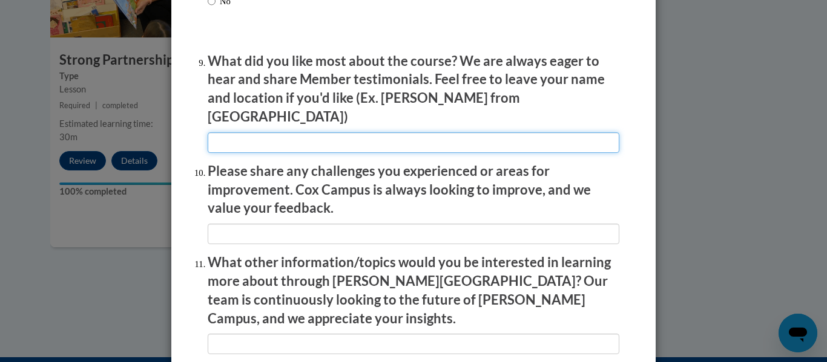
click at [313, 134] on input "textbox" at bounding box center [413, 143] width 411 height 21
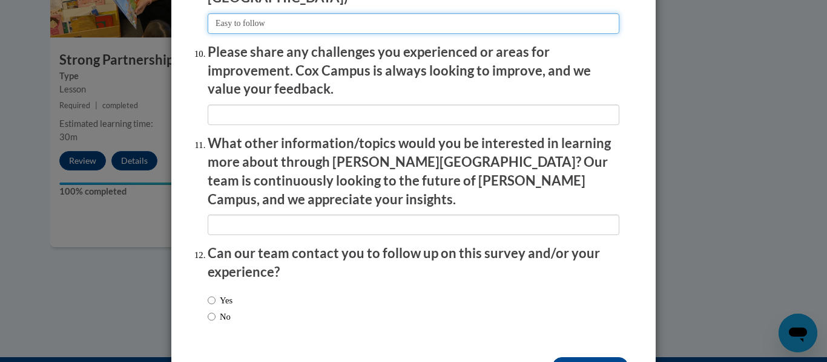
scroll to position [2127, 0]
type input "Easy to follow"
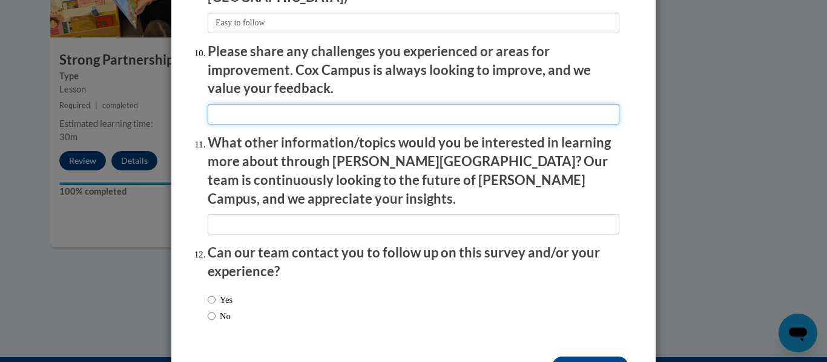
click at [338, 104] on input "textbox" at bounding box center [413, 114] width 411 height 21
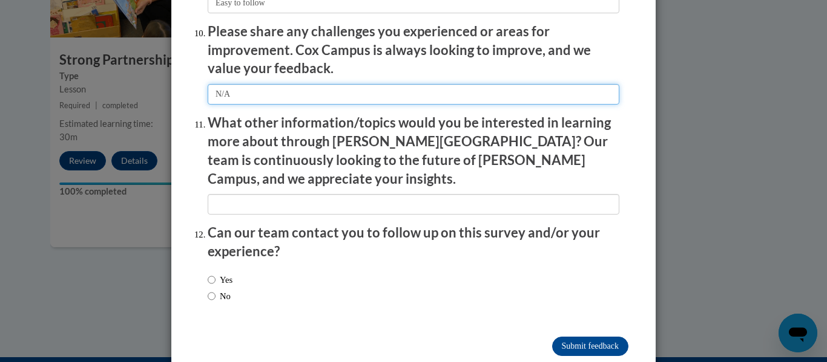
scroll to position [2152, 0]
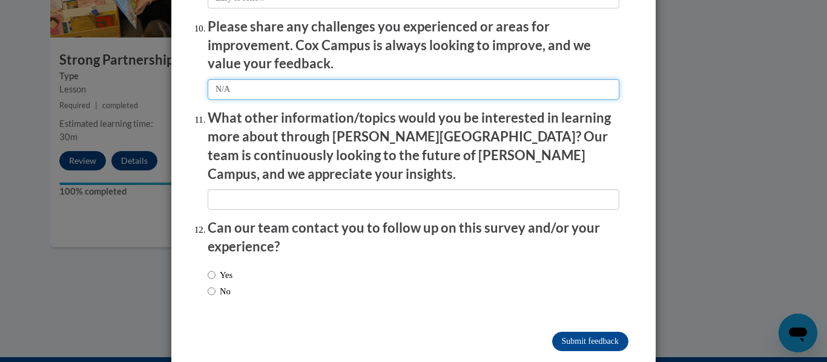
type input "N/A"
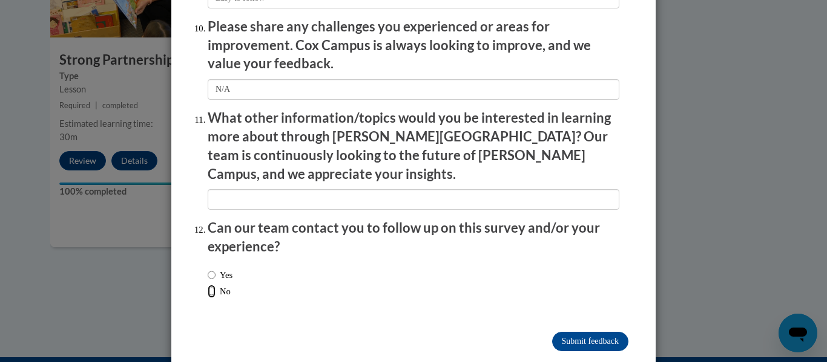
click at [211, 285] on input "No" at bounding box center [212, 291] width 8 height 13
radio input "true"
click at [597, 332] on input "Submit feedback" at bounding box center [590, 341] width 76 height 19
